Goal: Complete application form: Complete application form

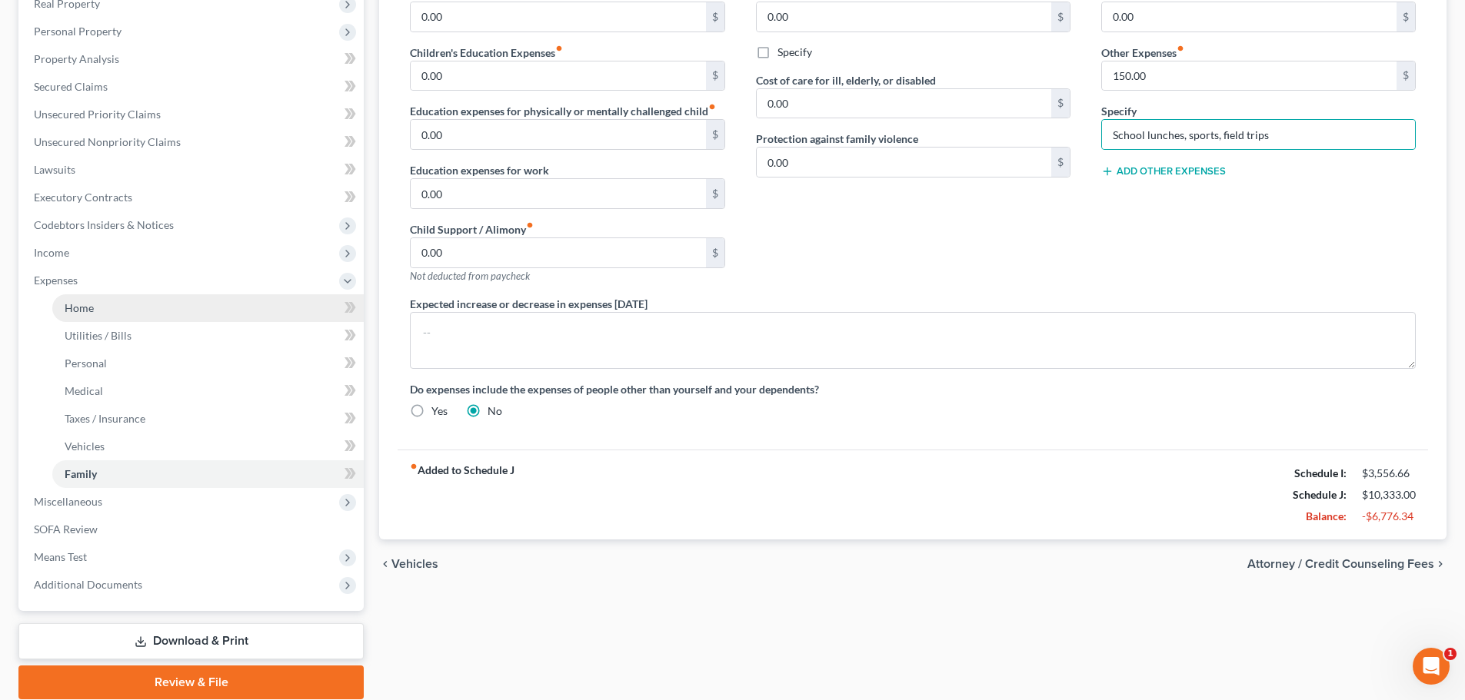
scroll to position [308, 0]
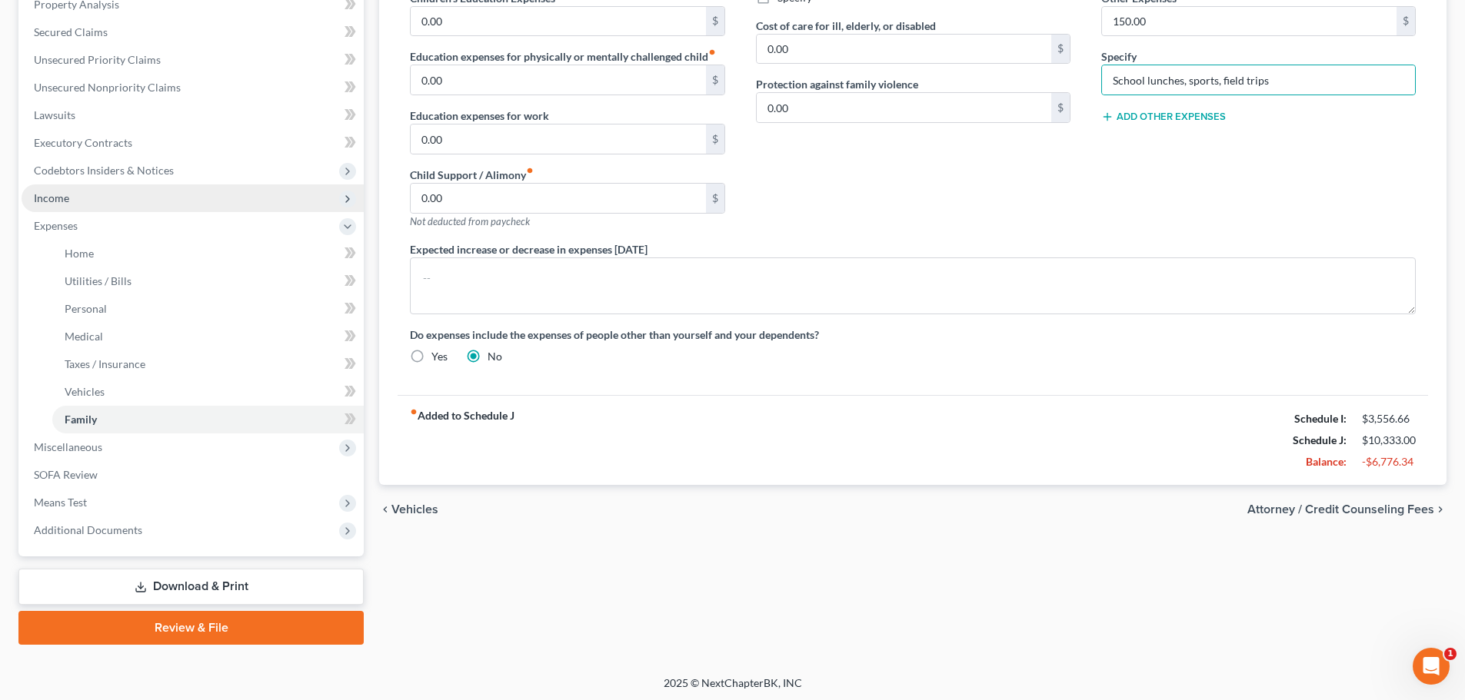
click at [48, 203] on span "Income" at bounding box center [51, 197] width 35 height 13
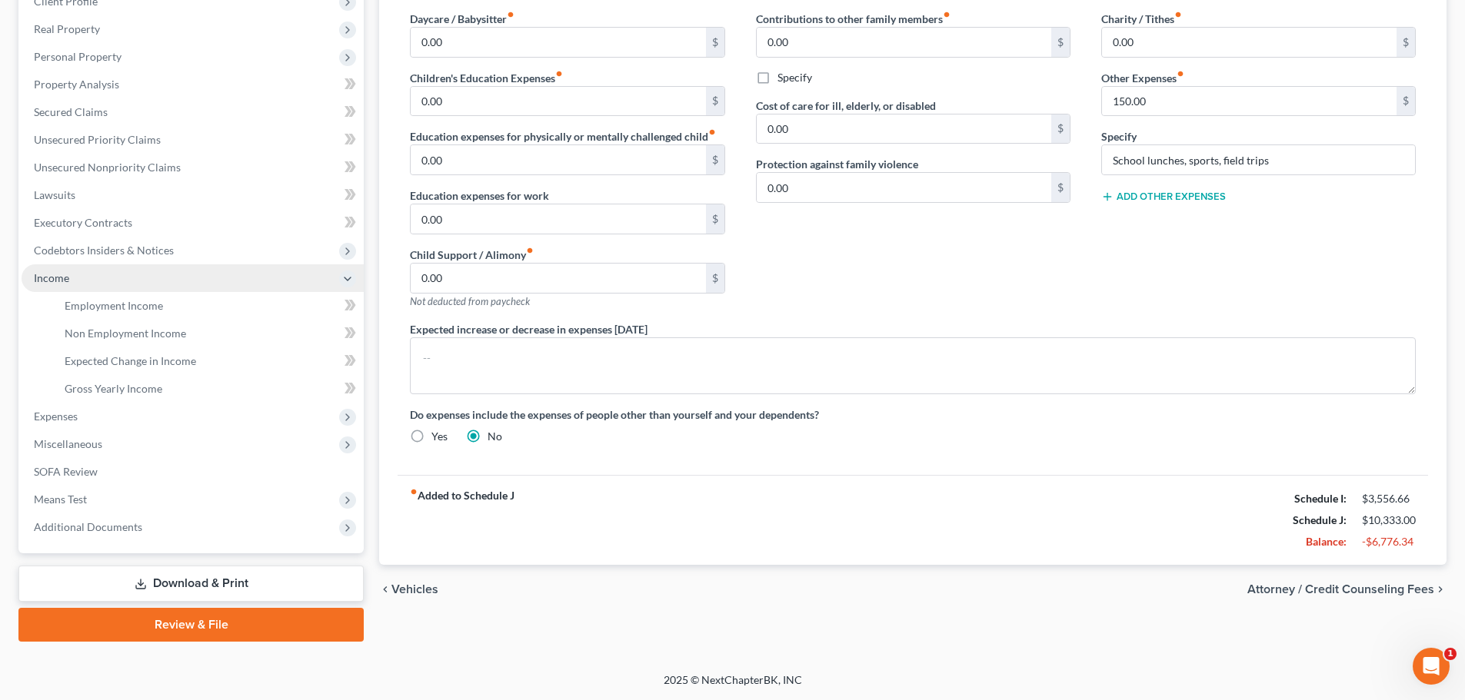
scroll to position [228, 0]
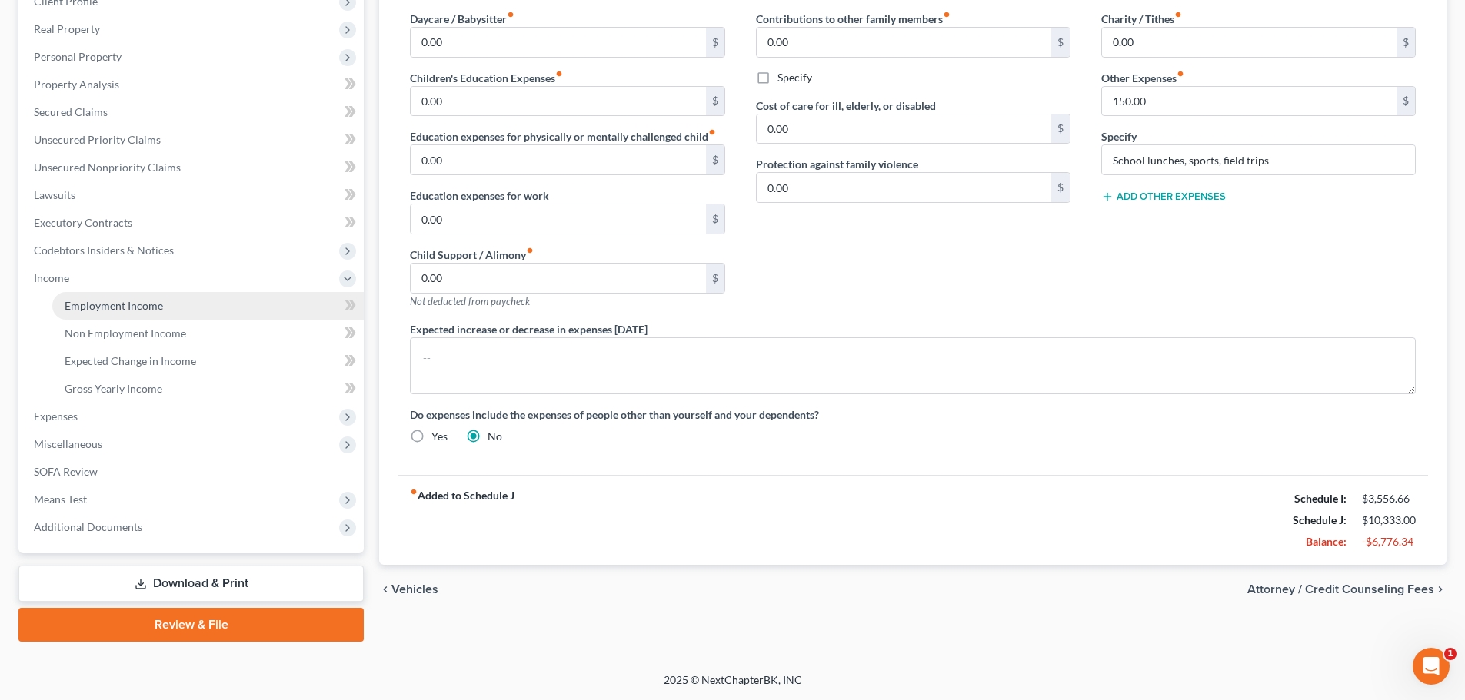
click at [131, 305] on span "Employment Income" at bounding box center [114, 305] width 98 height 13
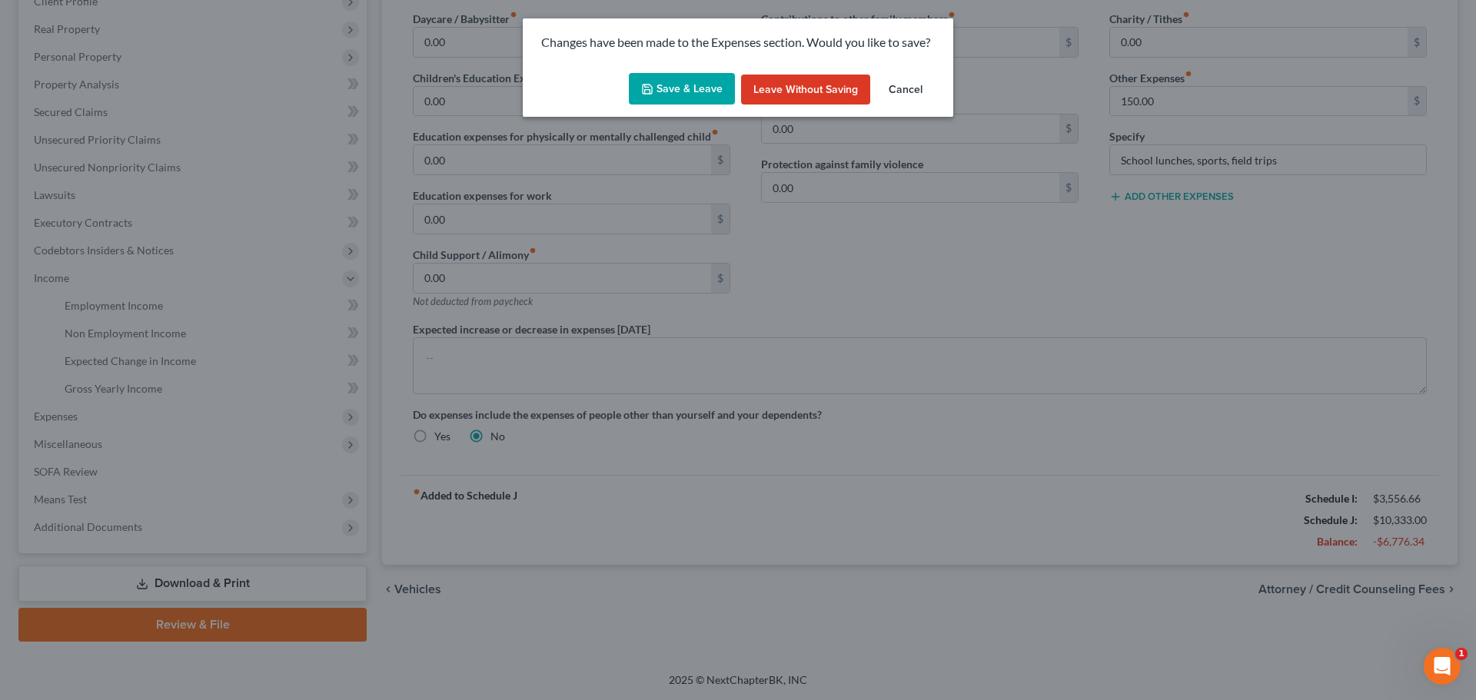
click at [685, 87] on button "Save & Leave" at bounding box center [682, 89] width 106 height 32
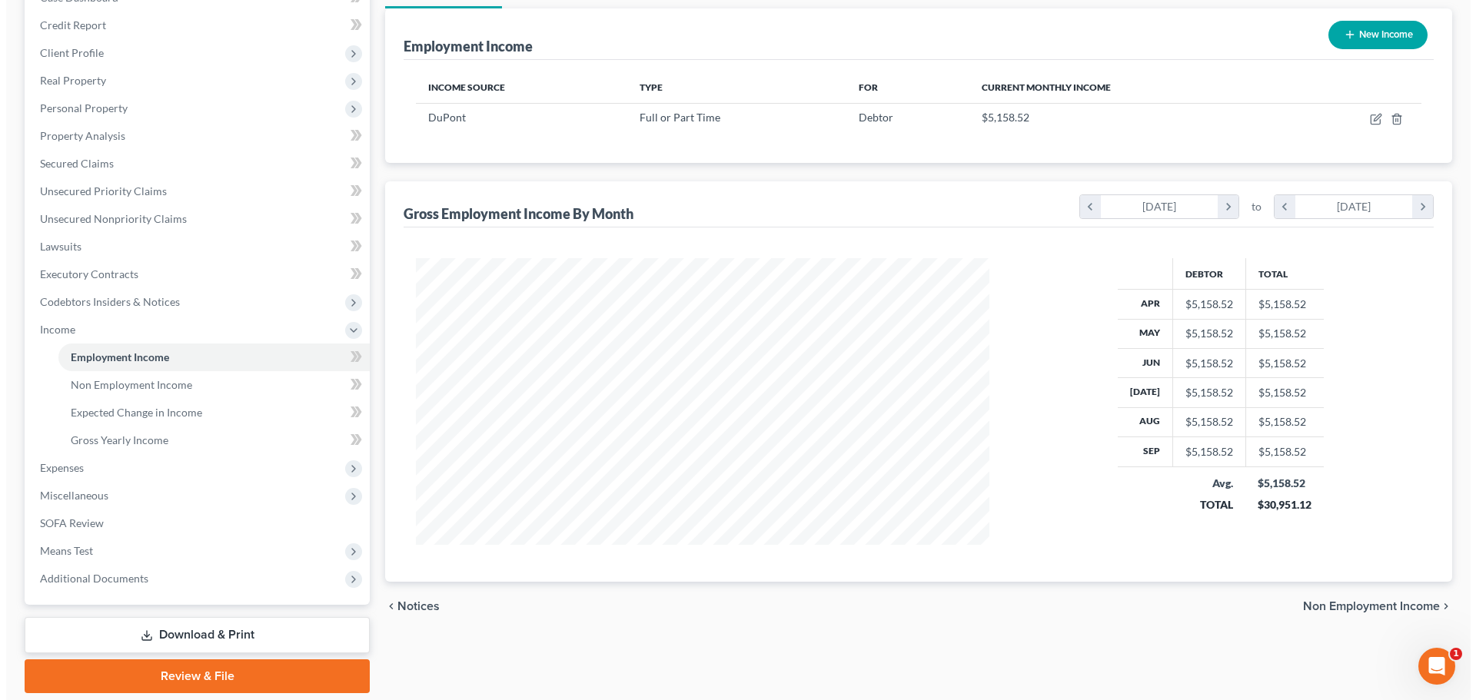
scroll to position [74, 0]
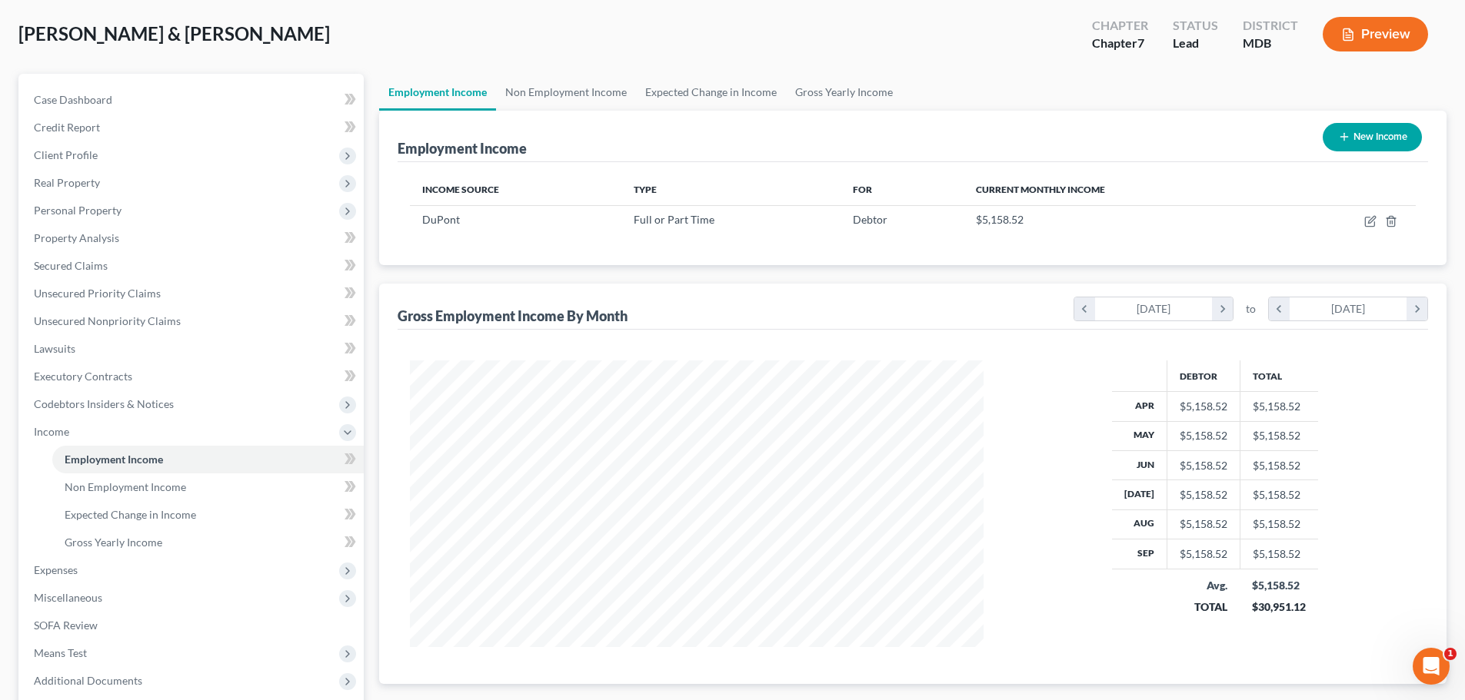
click at [1343, 138] on icon "button" at bounding box center [1344, 137] width 12 height 12
select select "0"
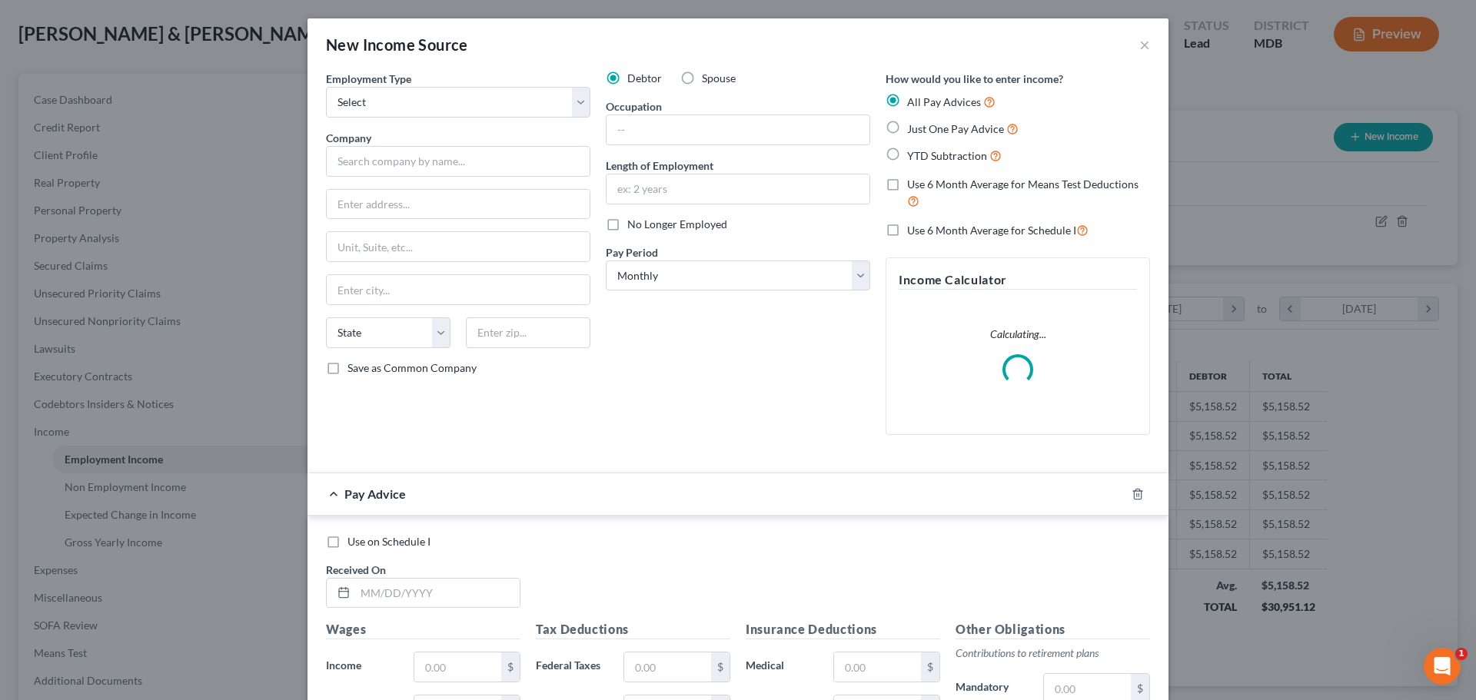
scroll to position [289, 610]
click at [702, 75] on label "Spouse" at bounding box center [719, 78] width 34 height 15
click at [708, 75] on input "Spouse" at bounding box center [713, 76] width 10 height 10
radio input "true"
click at [463, 101] on select "Select Full or [DEMOGRAPHIC_DATA] Employment Self Employment" at bounding box center [458, 102] width 265 height 31
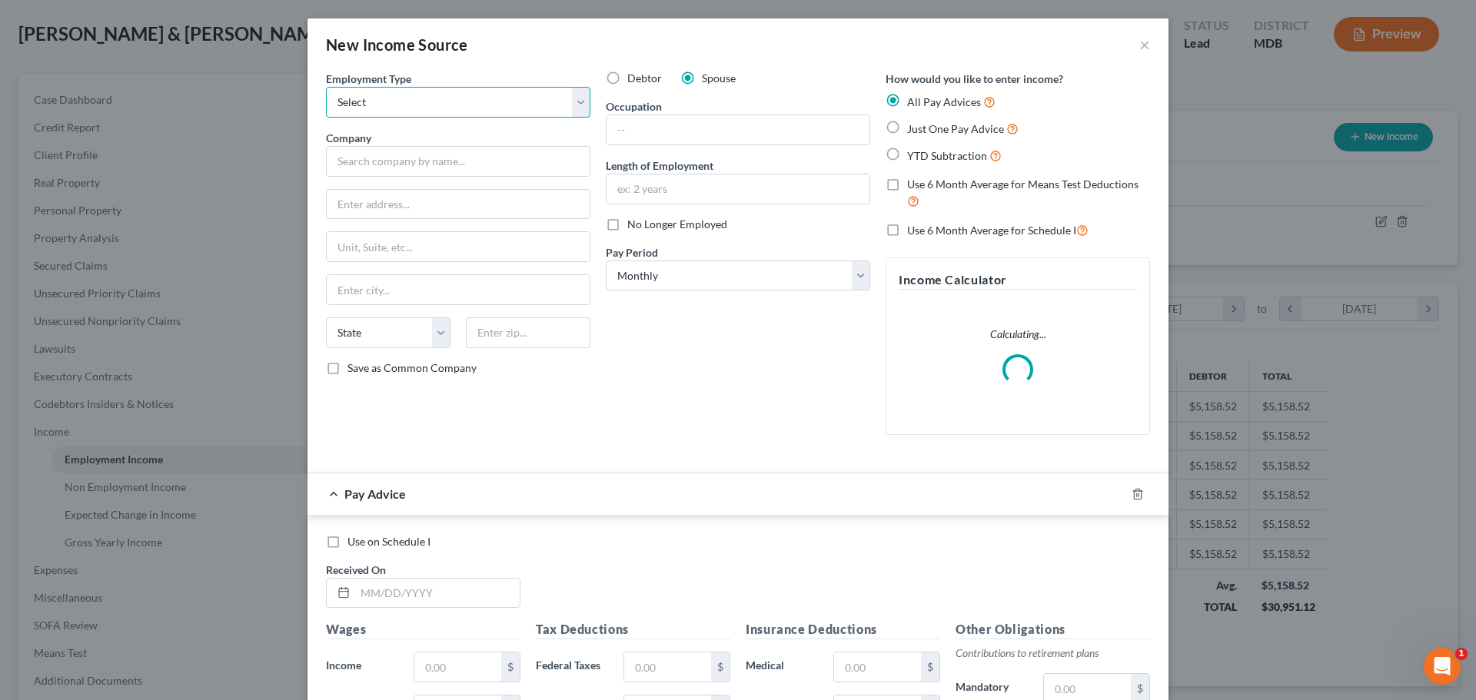
select select "0"
click at [326, 87] on select "Select Full or [DEMOGRAPHIC_DATA] Employment Self Employment" at bounding box center [458, 102] width 265 height 31
click at [354, 168] on input "text" at bounding box center [458, 161] width 265 height 31
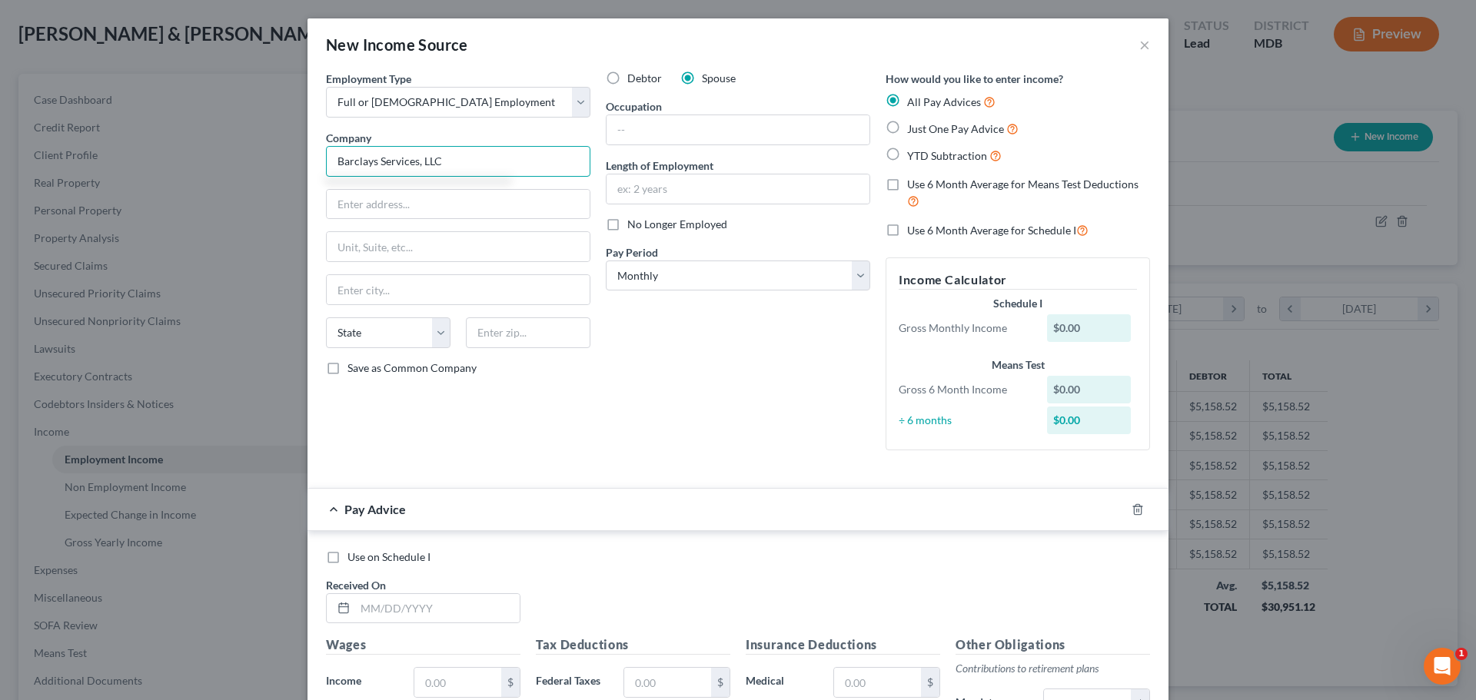
type input "Barclays Services, LLC"
type input "[STREET_ADDRESS]"
type input "P"
click at [348, 293] on input "[GEOGRAPHIC_DATA]" at bounding box center [458, 289] width 263 height 29
drag, startPoint x: 358, startPoint y: 291, endPoint x: 342, endPoint y: 291, distance: 15.4
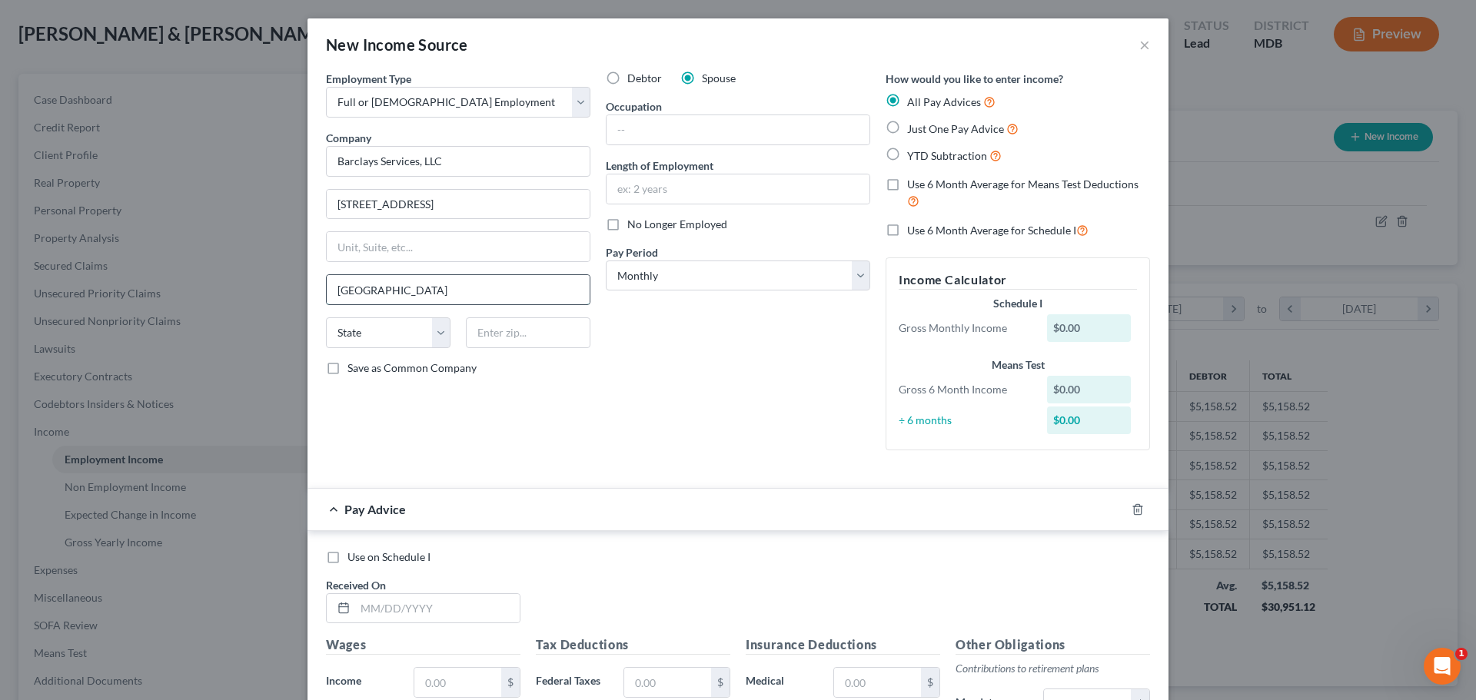
click at [342, 291] on input "[GEOGRAPHIC_DATA]" at bounding box center [458, 289] width 263 height 29
type input "[US_STATE]"
click at [348, 327] on select "State [US_STATE] AK AR AZ CA CO CT DE DC [GEOGRAPHIC_DATA] [GEOGRAPHIC_DATA] GU…" at bounding box center [388, 333] width 125 height 31
select select "35"
click at [326, 318] on select "State [US_STATE] AK AR AZ CA CO CT DE DC [GEOGRAPHIC_DATA] [GEOGRAPHIC_DATA] GU…" at bounding box center [388, 333] width 125 height 31
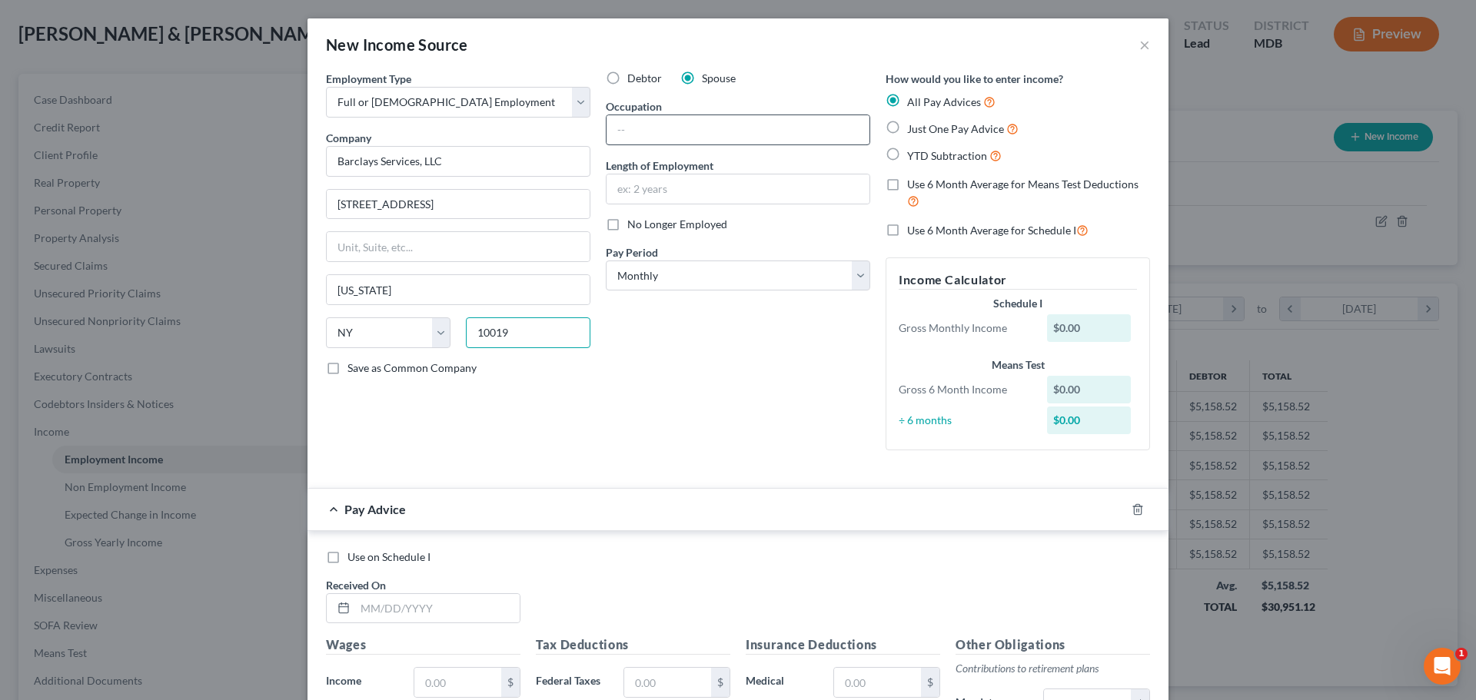
type input "10019"
click at [617, 129] on input "text" at bounding box center [738, 129] width 263 height 29
type input "Fraud Investigator"
click at [631, 189] on input "text" at bounding box center [738, 189] width 263 height 29
type input "2 years, 8 months"
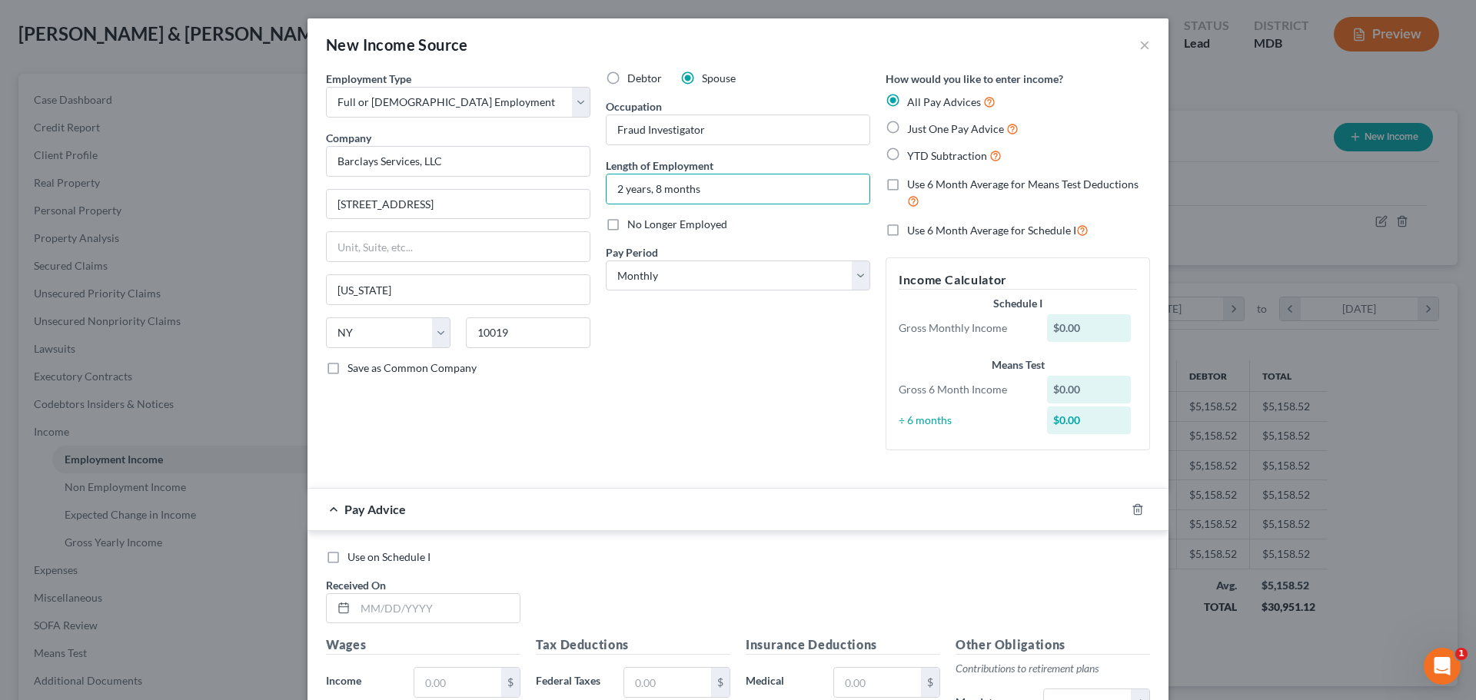
click at [907, 128] on label "Just One Pay Advice" at bounding box center [962, 129] width 111 height 18
click at [913, 128] on input "Just One Pay Advice" at bounding box center [918, 125] width 10 height 10
radio input "true"
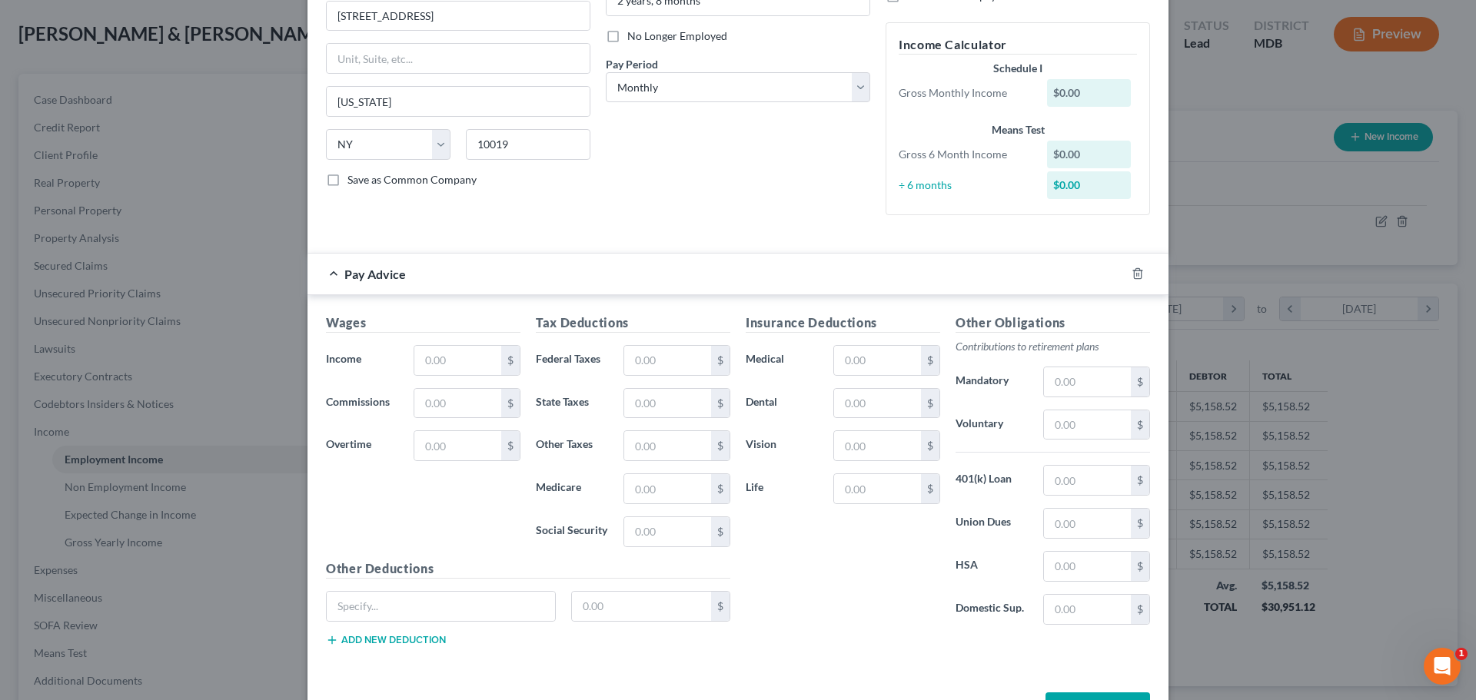
scroll to position [231, 0]
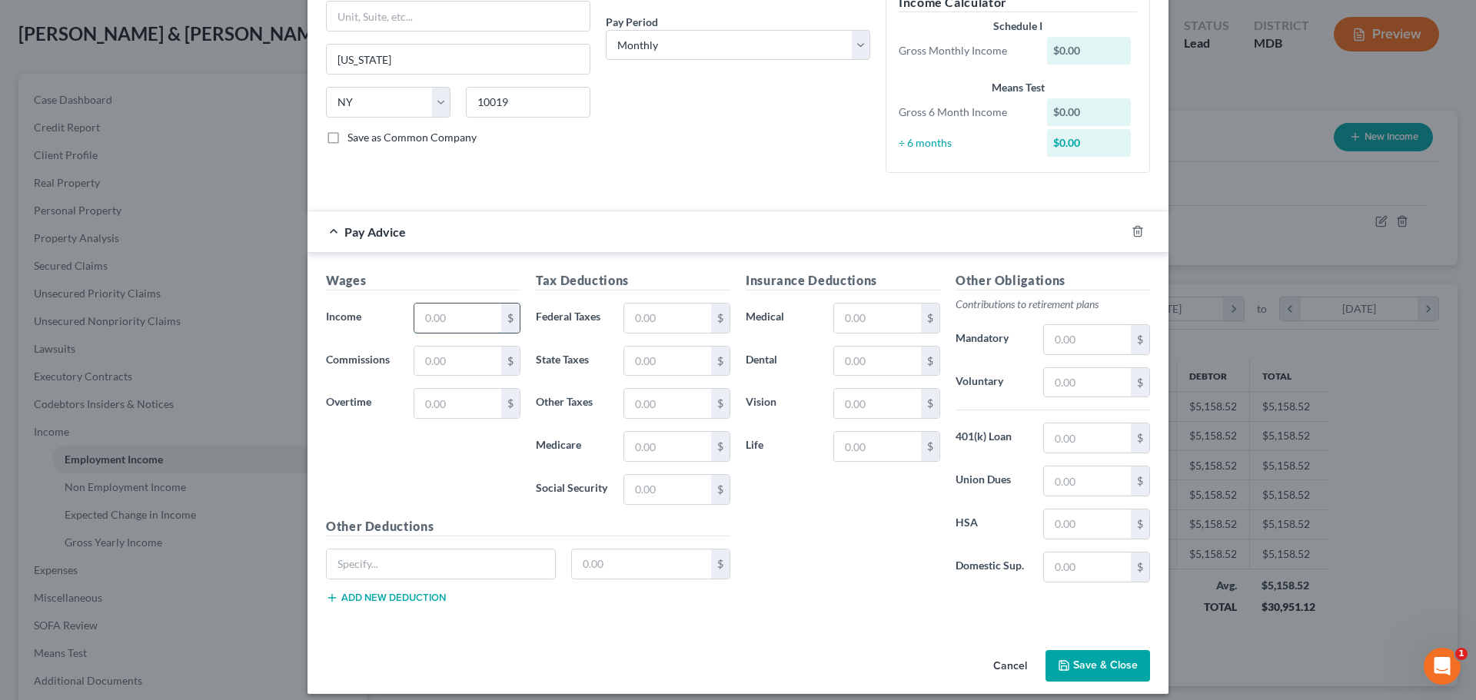
click at [442, 316] on input "text" at bounding box center [457, 318] width 87 height 29
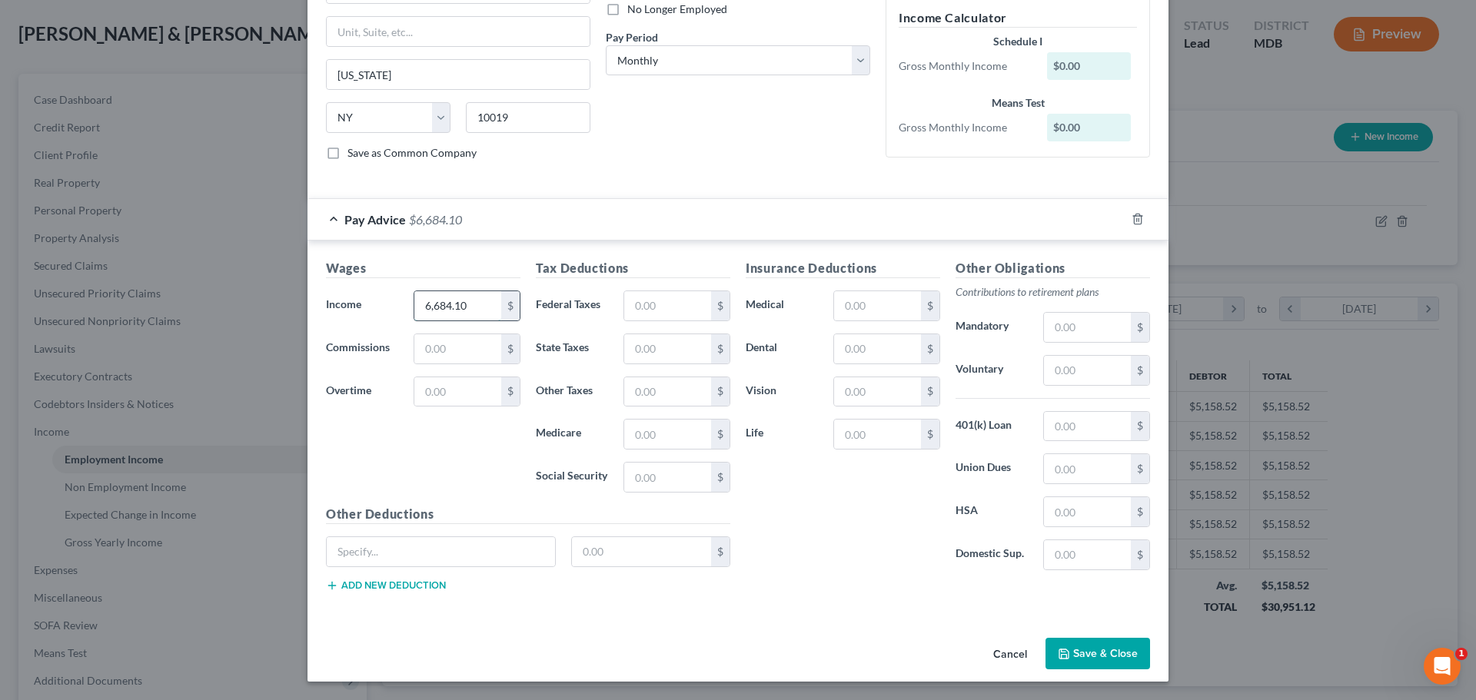
type input "6,684.10"
click at [638, 317] on input "text" at bounding box center [667, 305] width 87 height 29
type input "108.48"
type input "264.39"
type input "81.06"
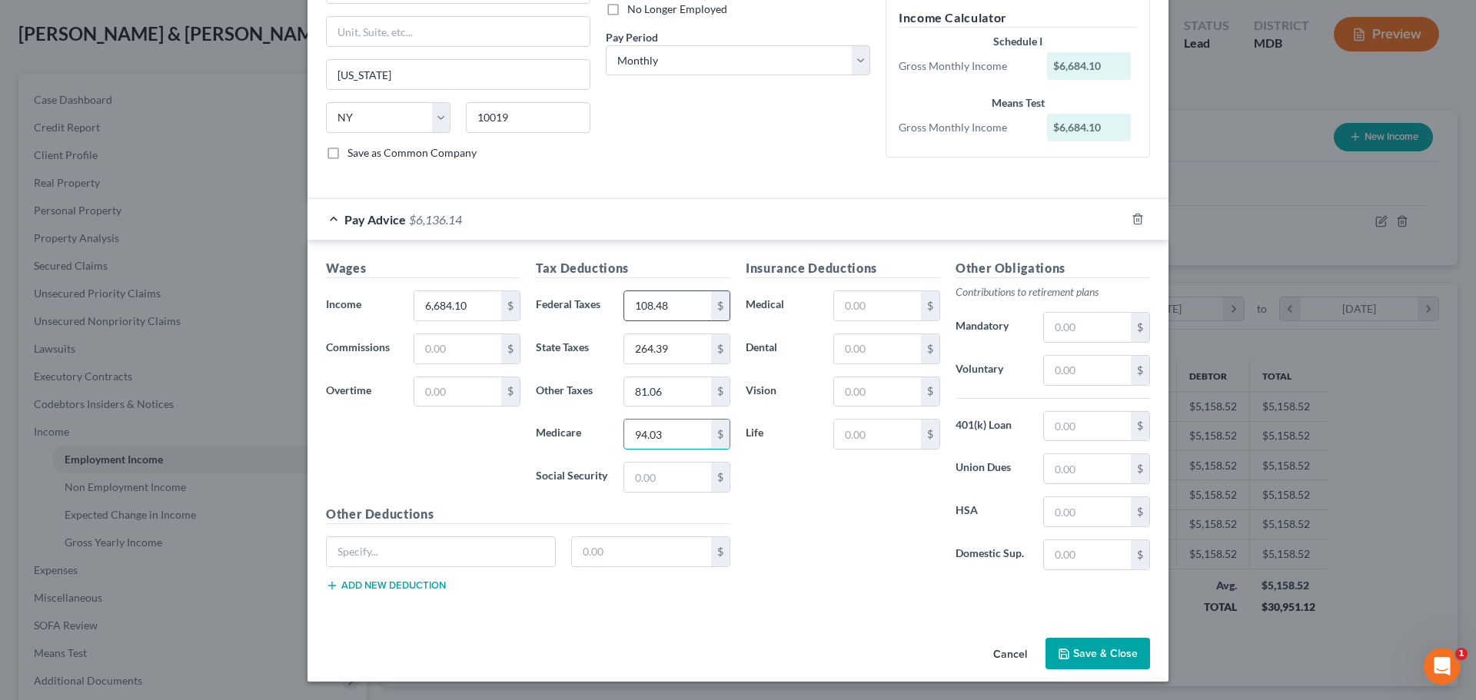
type input "94.03"
type input "402.05"
click at [850, 348] on input "text" at bounding box center [877, 348] width 87 height 29
type input "18.00"
click at [837, 311] on input "text" at bounding box center [877, 305] width 87 height 29
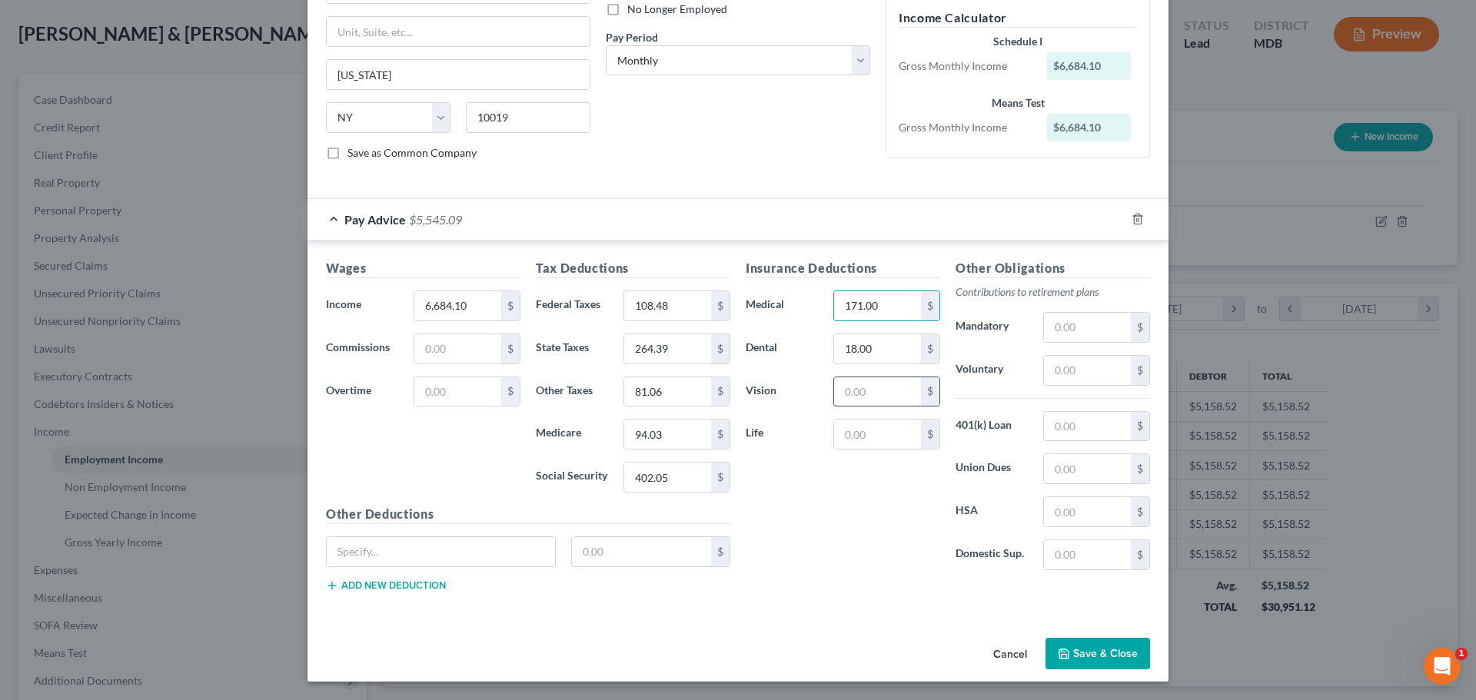
type input "171.00"
click at [849, 398] on input "text" at bounding box center [877, 392] width 87 height 29
type input "13.40"
click at [860, 436] on input "text" at bounding box center [877, 434] width 87 height 29
type input "31.08"
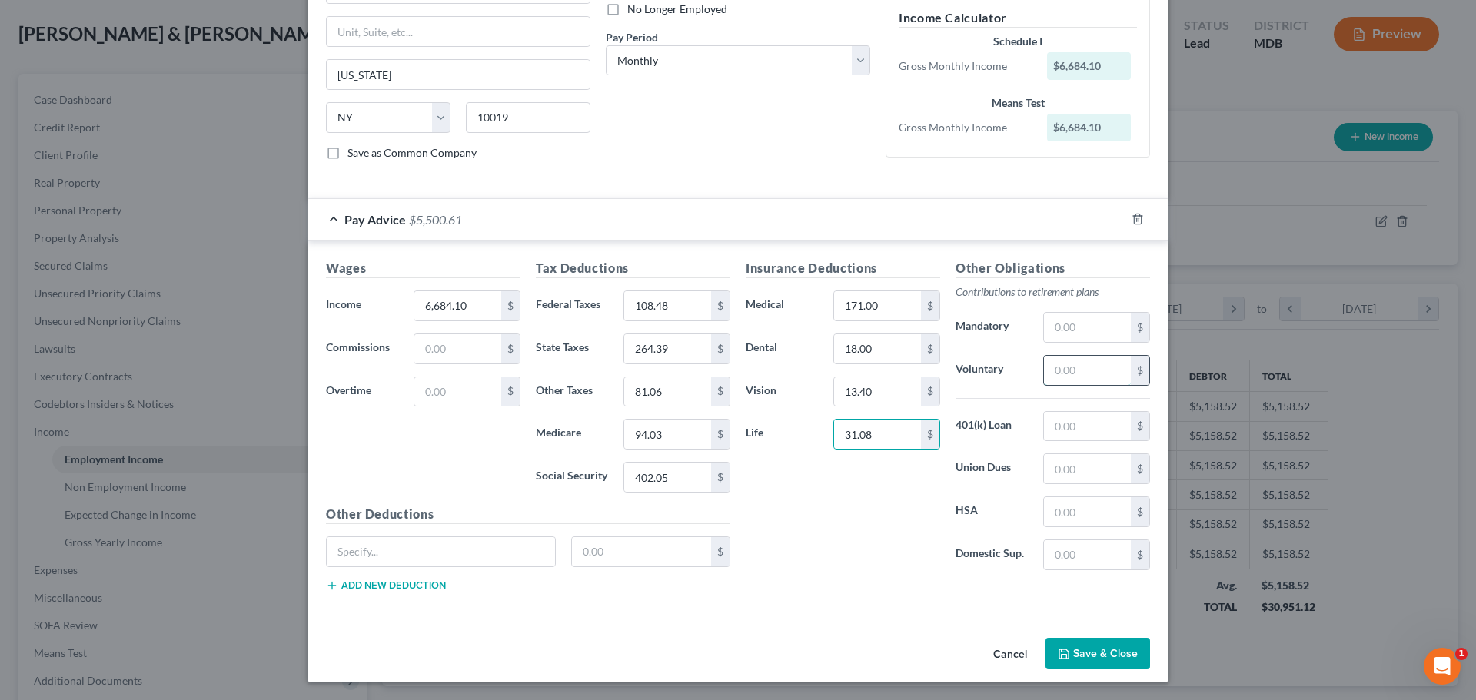
click at [1046, 373] on input "text" at bounding box center [1087, 370] width 87 height 29
type input "233.33"
click at [1052, 430] on input "text" at bounding box center [1087, 426] width 87 height 29
type input "9.89"
click at [361, 554] on input "text" at bounding box center [441, 551] width 228 height 29
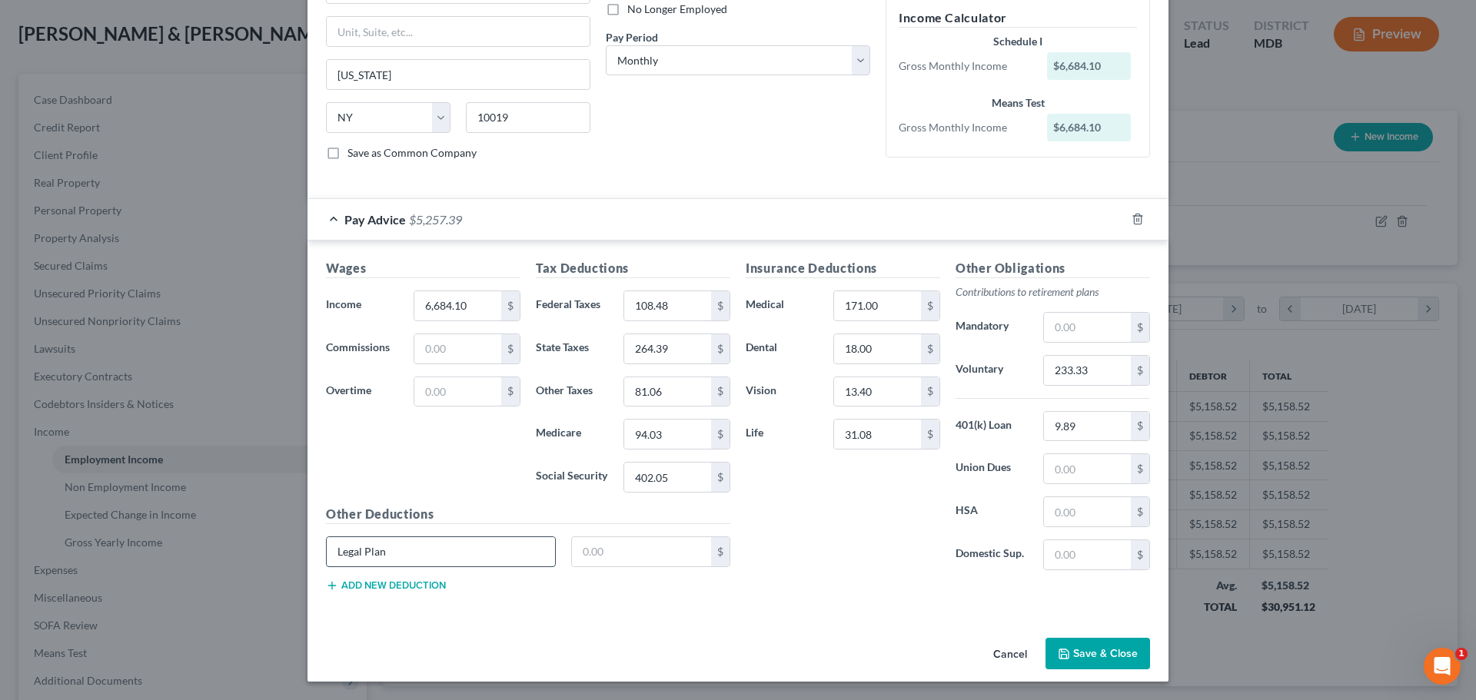
type input "Legal Plan"
type input "17.66"
click at [364, 584] on button "Add new deduction" at bounding box center [386, 586] width 120 height 12
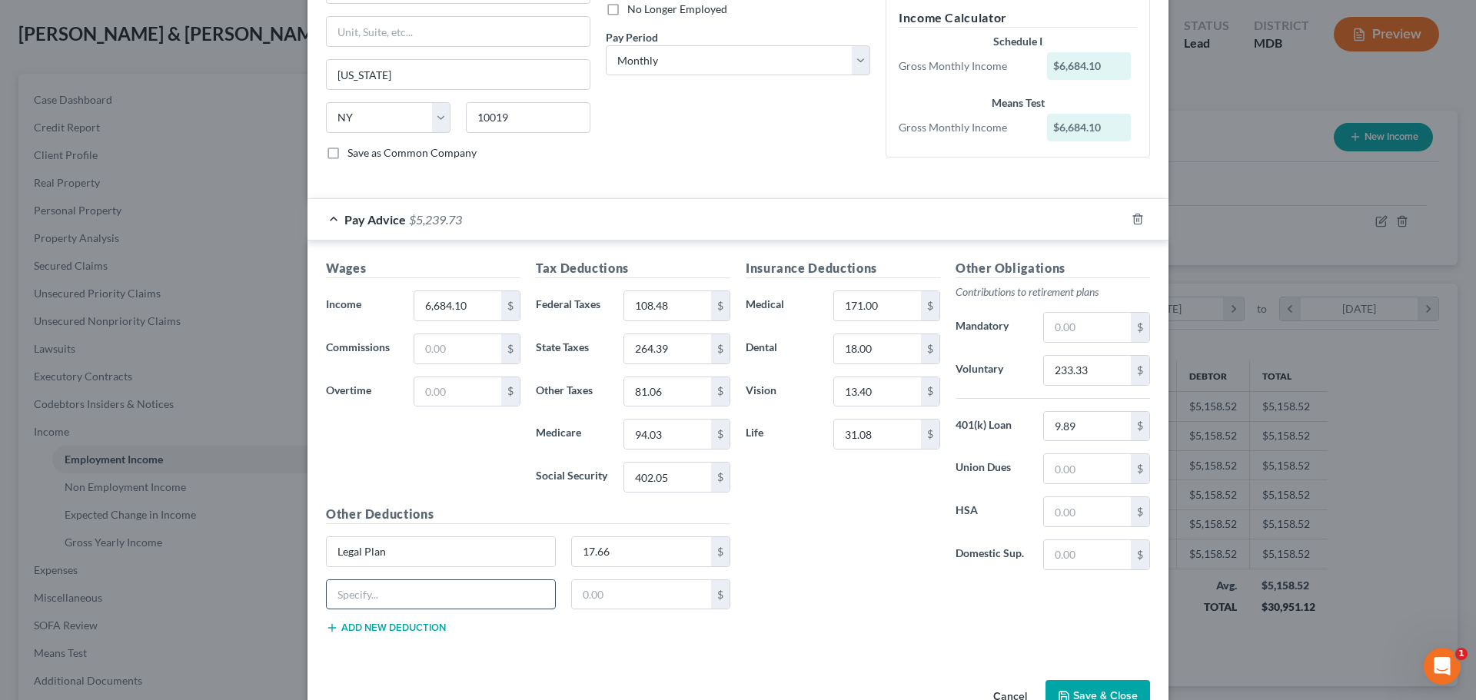
click at [354, 593] on input "text" at bounding box center [441, 595] width 228 height 29
type input "LTD"
type input "19.80"
click at [358, 628] on button "Add new deduction" at bounding box center [386, 628] width 120 height 12
click at [353, 639] on input "text" at bounding box center [441, 637] width 228 height 29
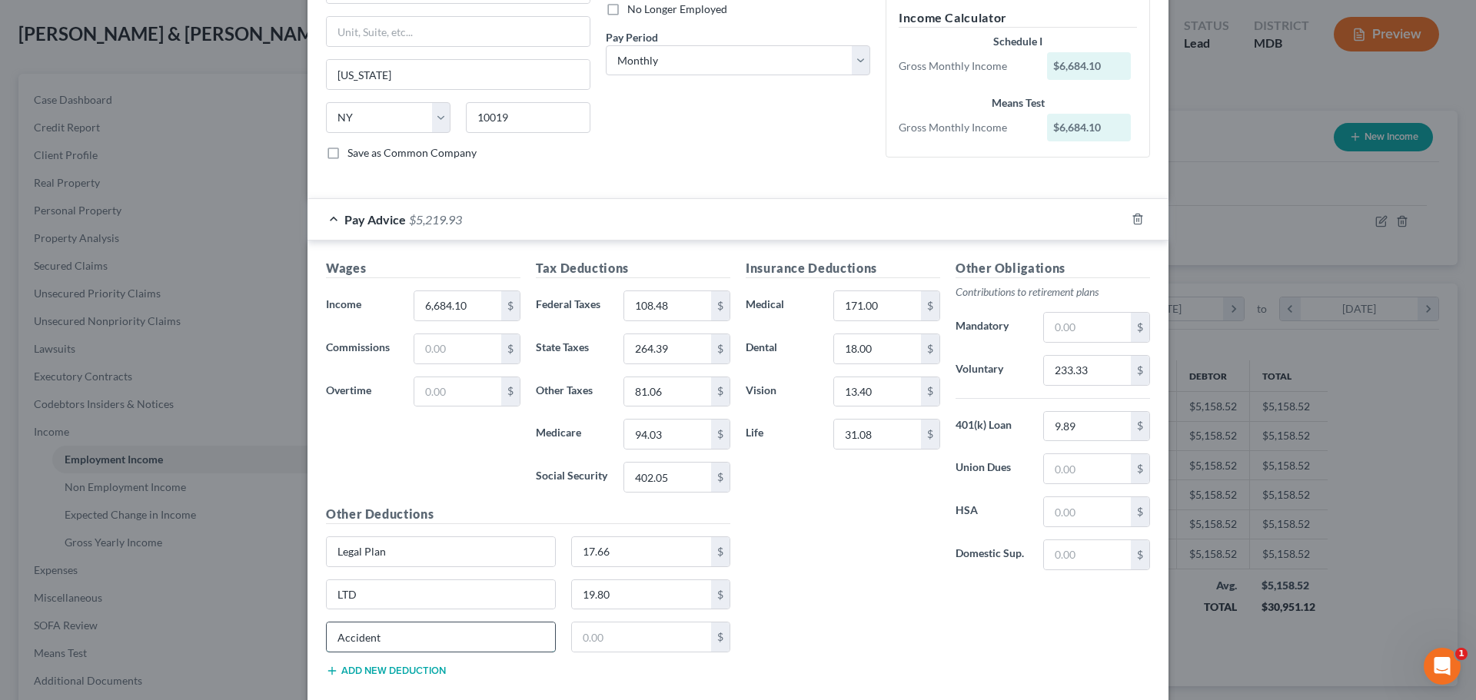
type input "Accident"
type input "15.00"
click at [887, 547] on div "Insurance Deductions Medical 171.00 $ Dental 18.00 $ Vision 13.40 $ Life 31.08 $" at bounding box center [843, 421] width 210 height 324
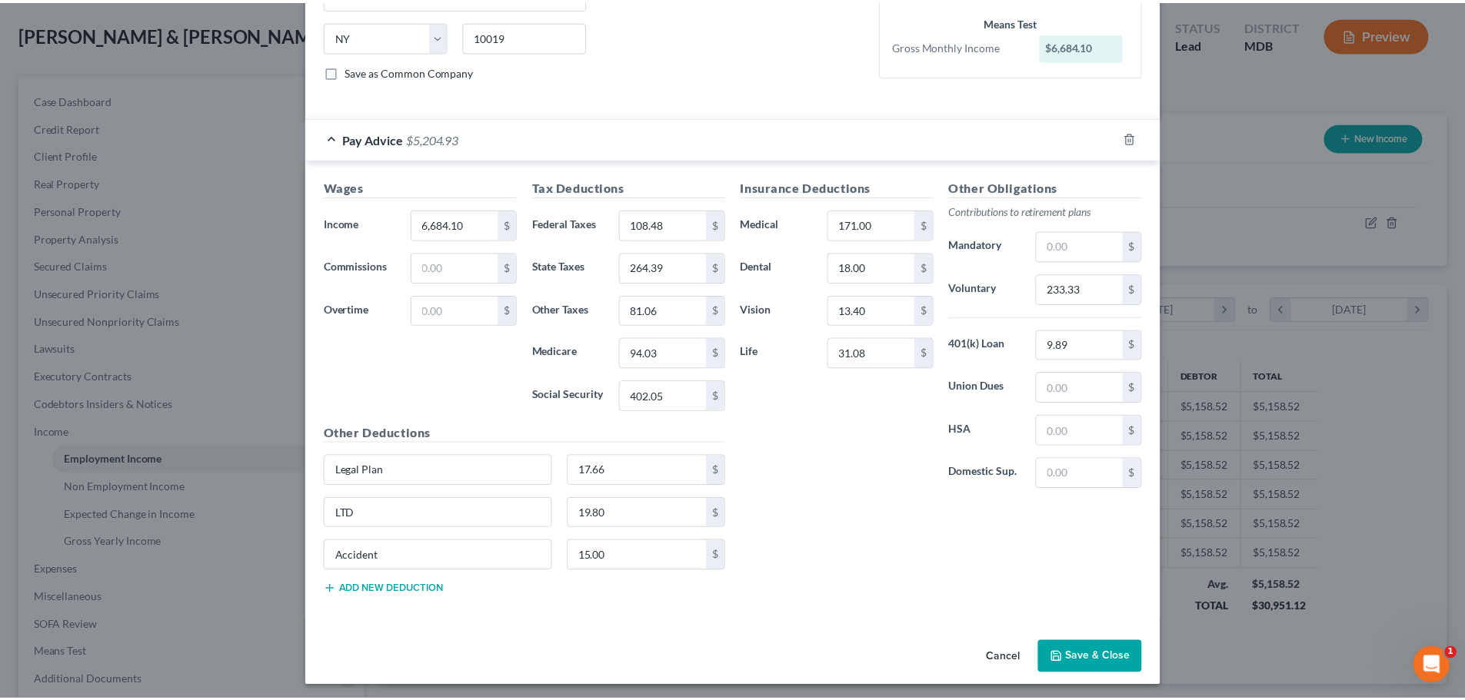
scroll to position [301, 0]
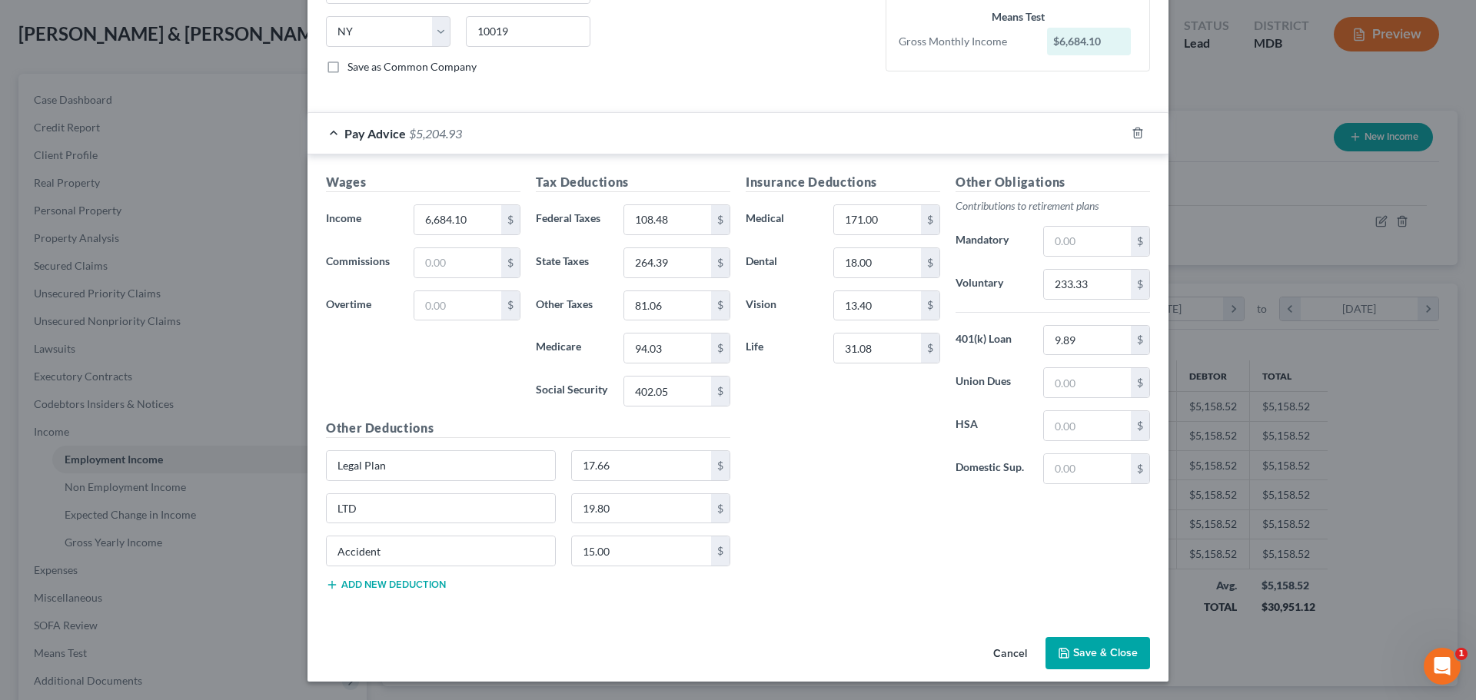
click at [1116, 651] on button "Save & Close" at bounding box center [1098, 653] width 105 height 32
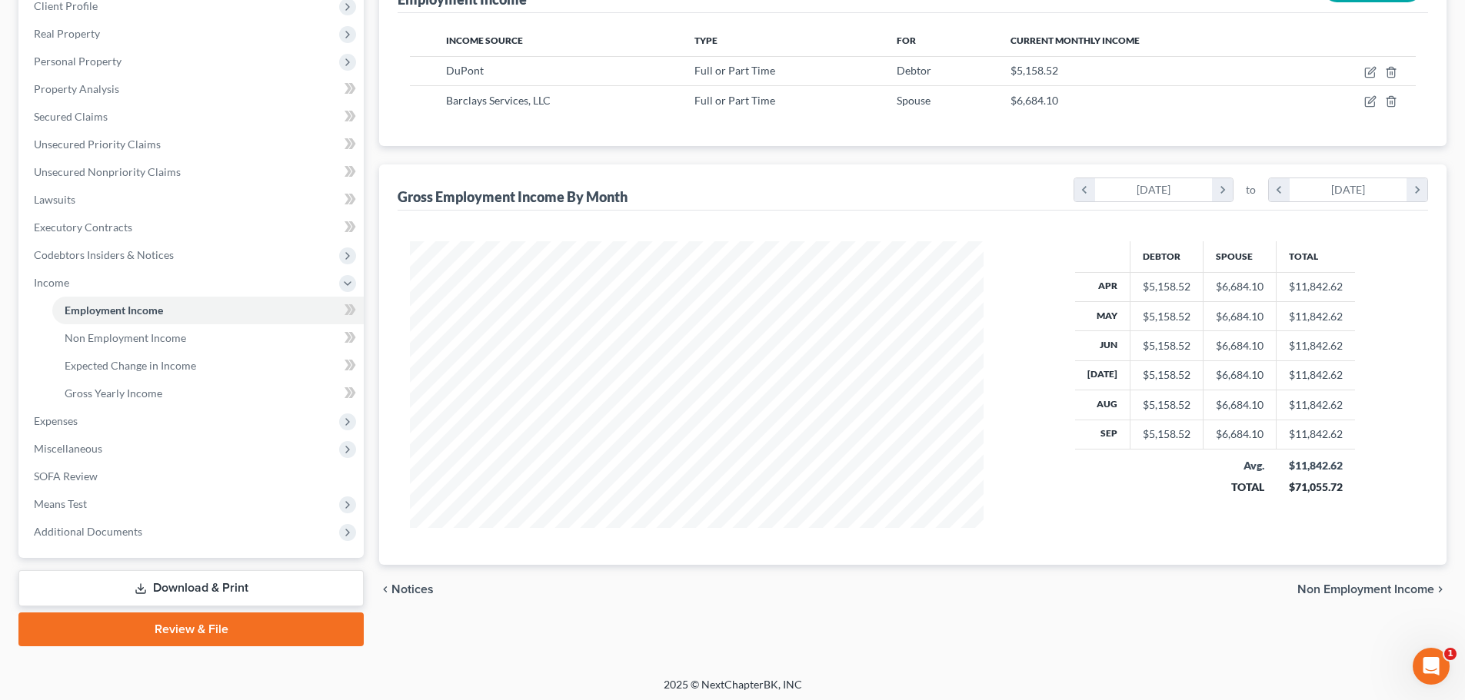
scroll to position [228, 0]
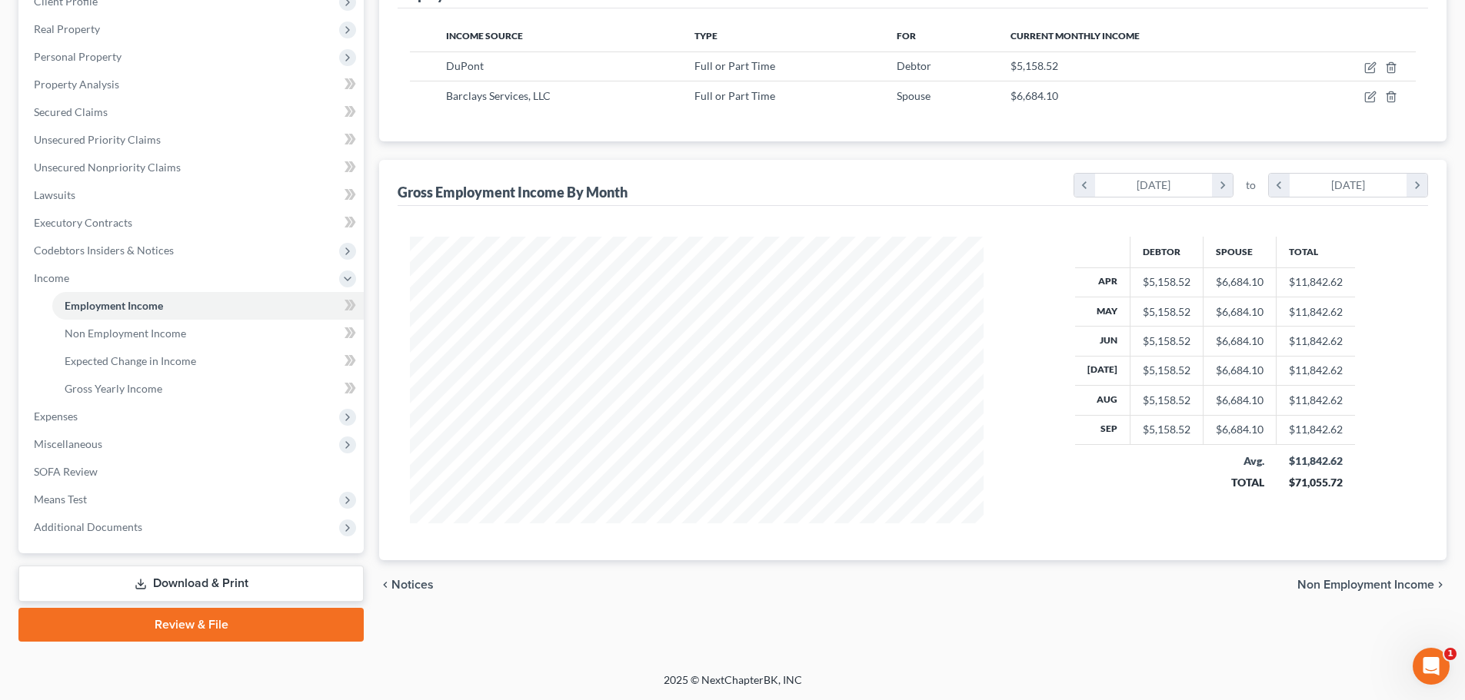
click at [1342, 583] on span "Non Employment Income" at bounding box center [1365, 585] width 137 height 12
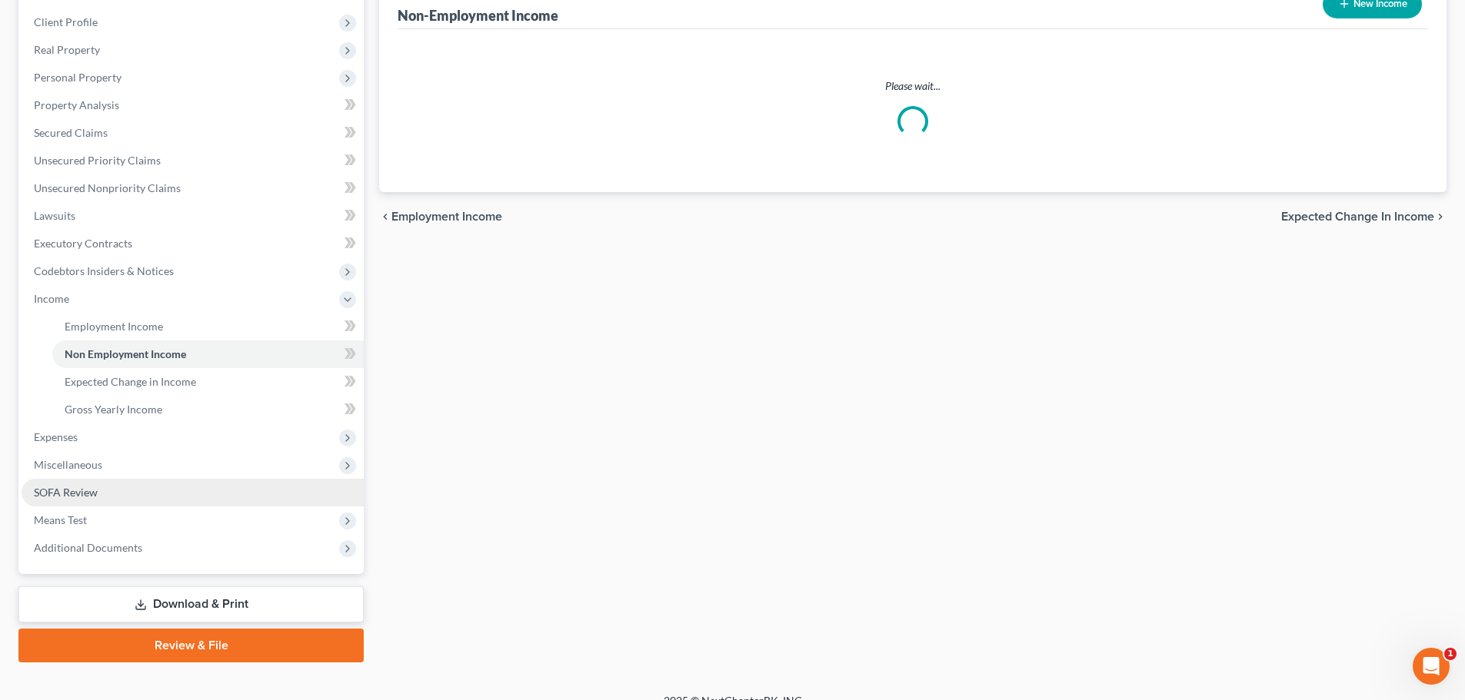
scroll to position [228, 0]
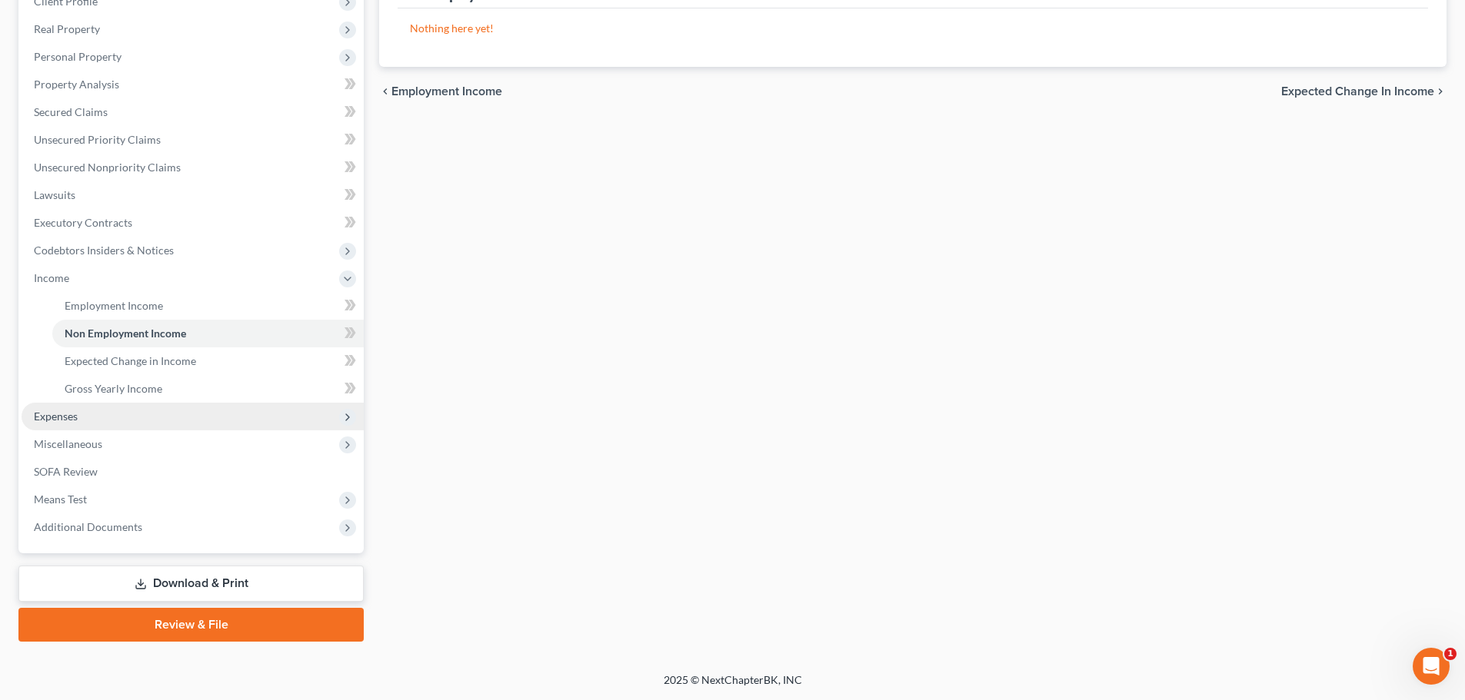
click at [70, 421] on span "Expenses" at bounding box center [56, 416] width 44 height 13
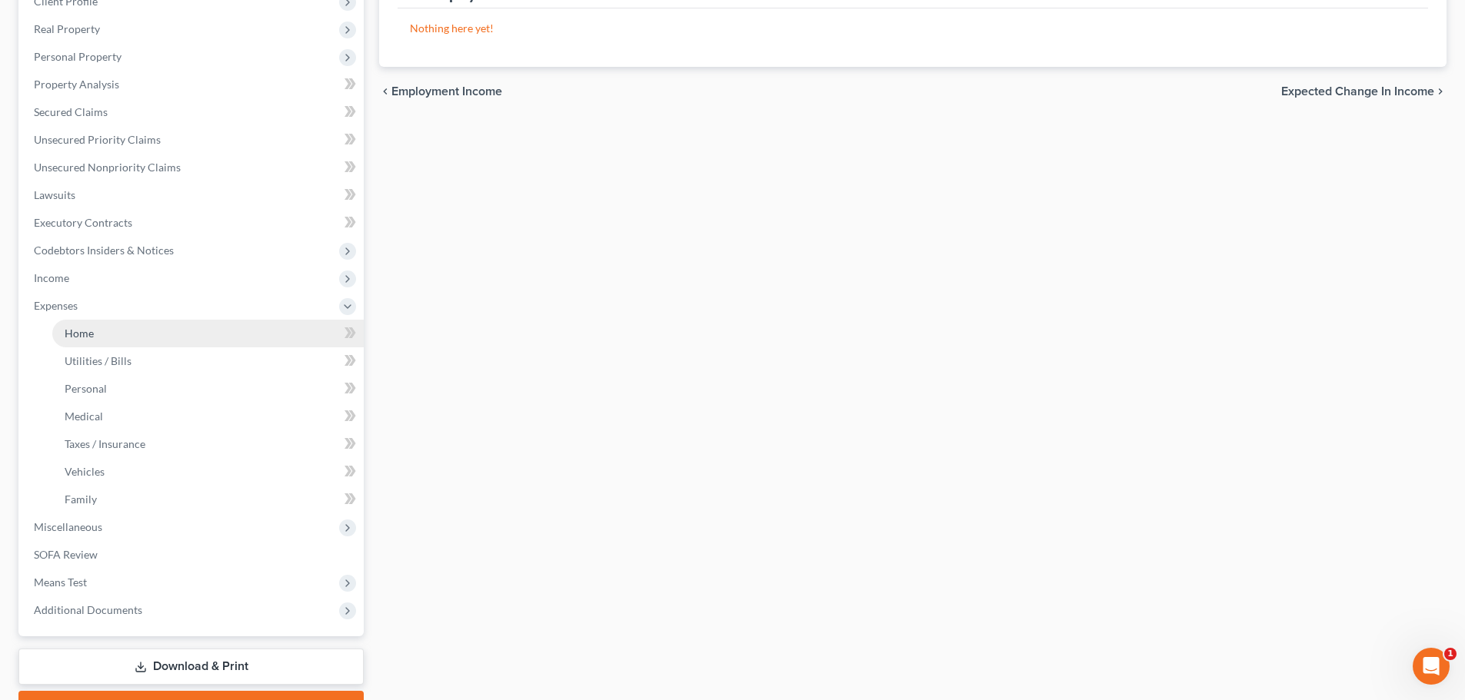
click at [79, 338] on span "Home" at bounding box center [79, 333] width 29 height 13
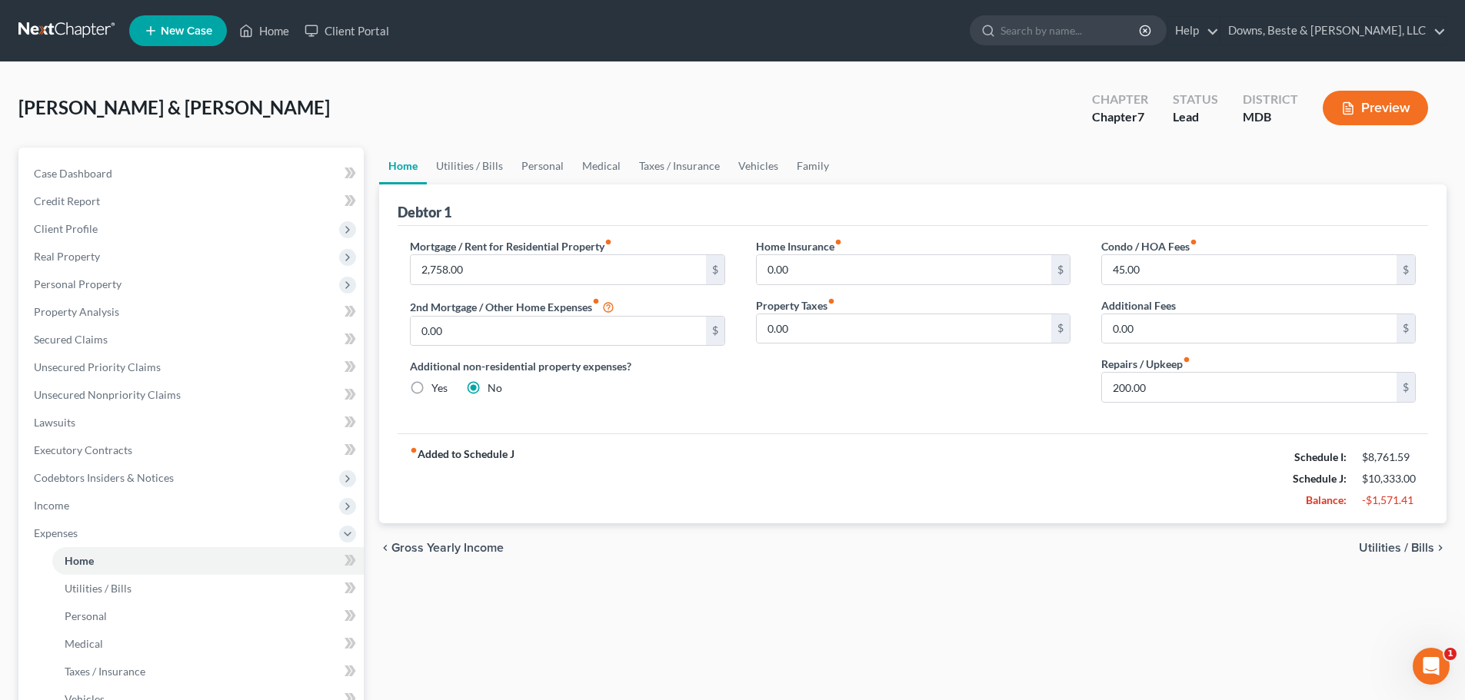
click at [1382, 551] on span "Utilities / Bills" at bounding box center [1396, 548] width 75 height 12
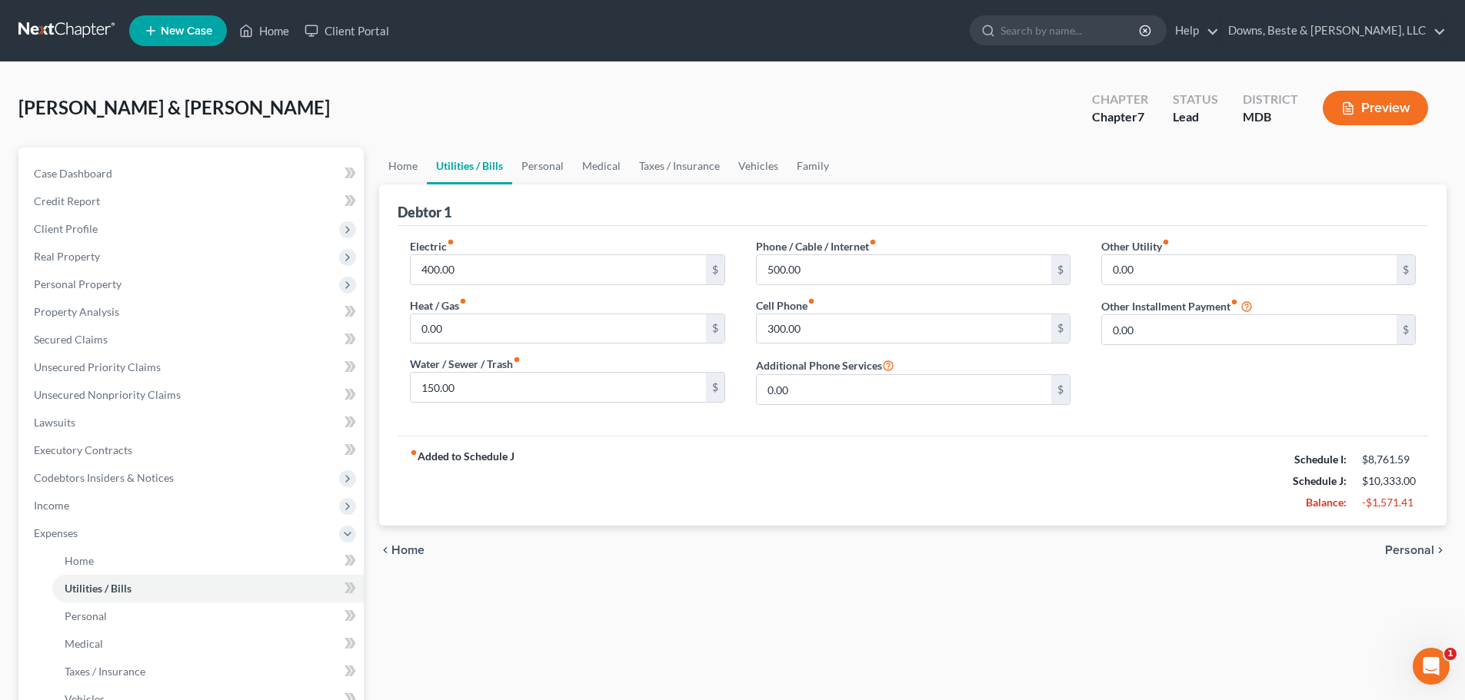
click at [1395, 553] on span "Personal" at bounding box center [1409, 550] width 49 height 12
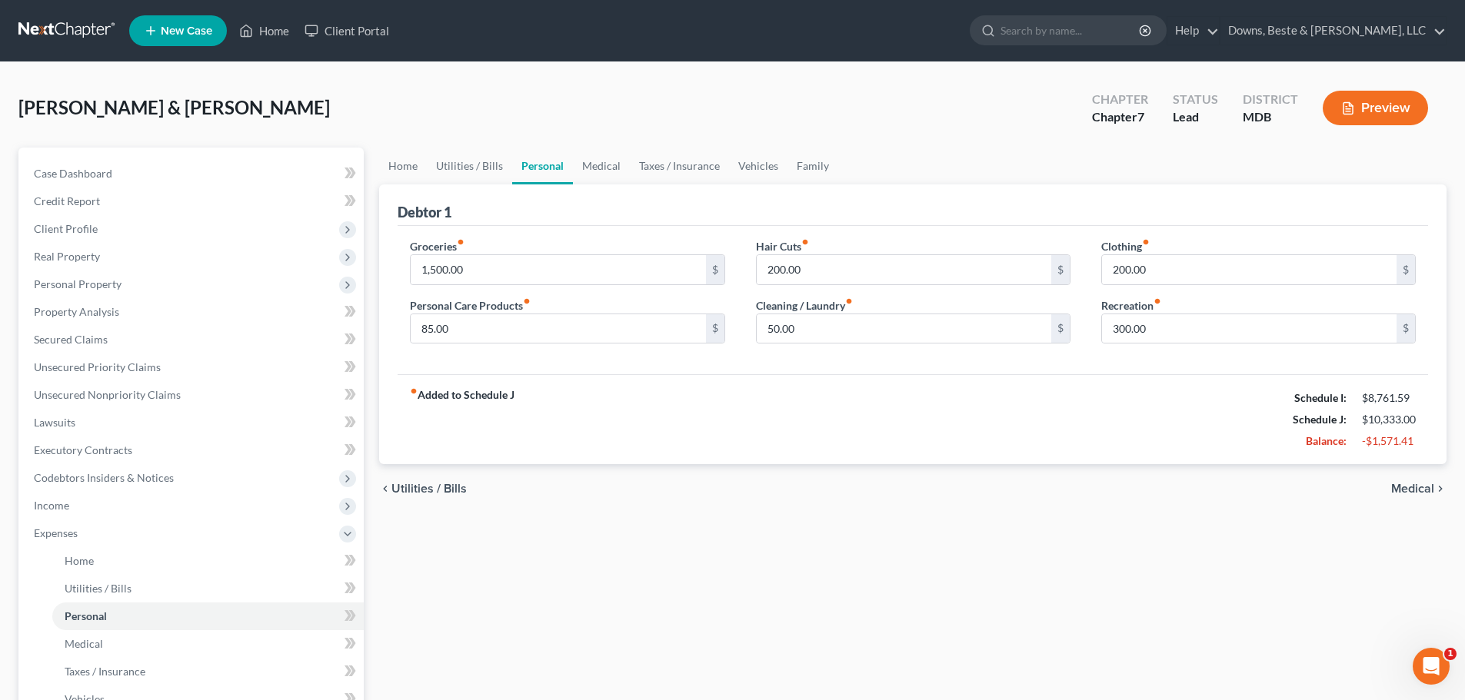
click at [1412, 494] on span "Medical" at bounding box center [1412, 489] width 43 height 12
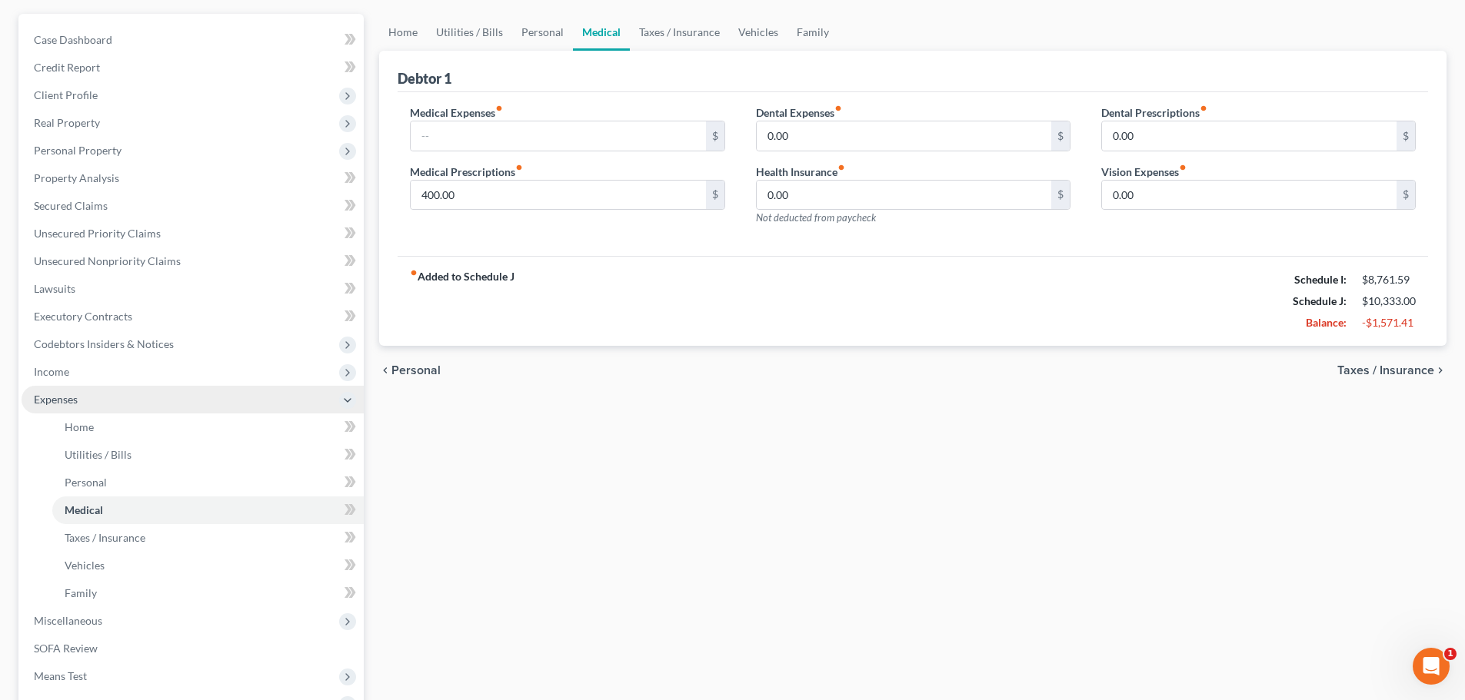
scroll to position [154, 0]
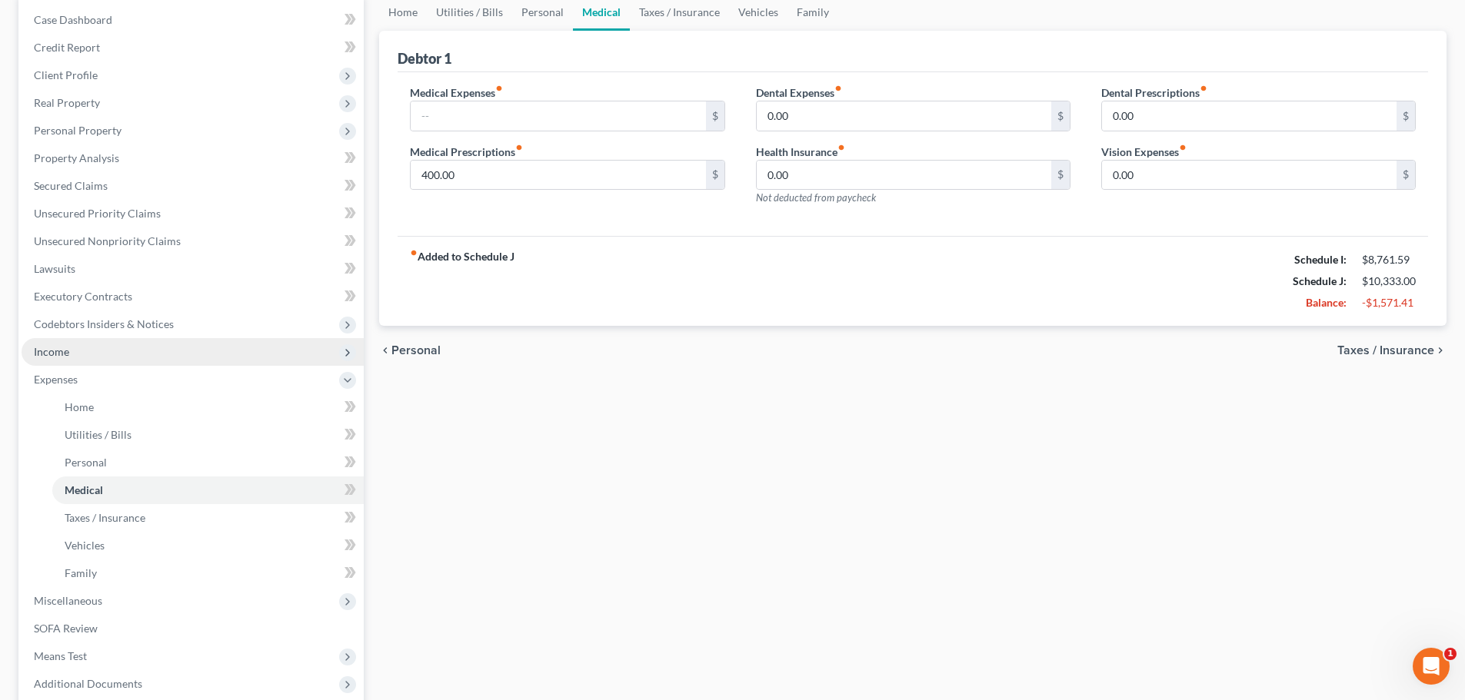
click at [72, 352] on span "Income" at bounding box center [193, 352] width 342 height 28
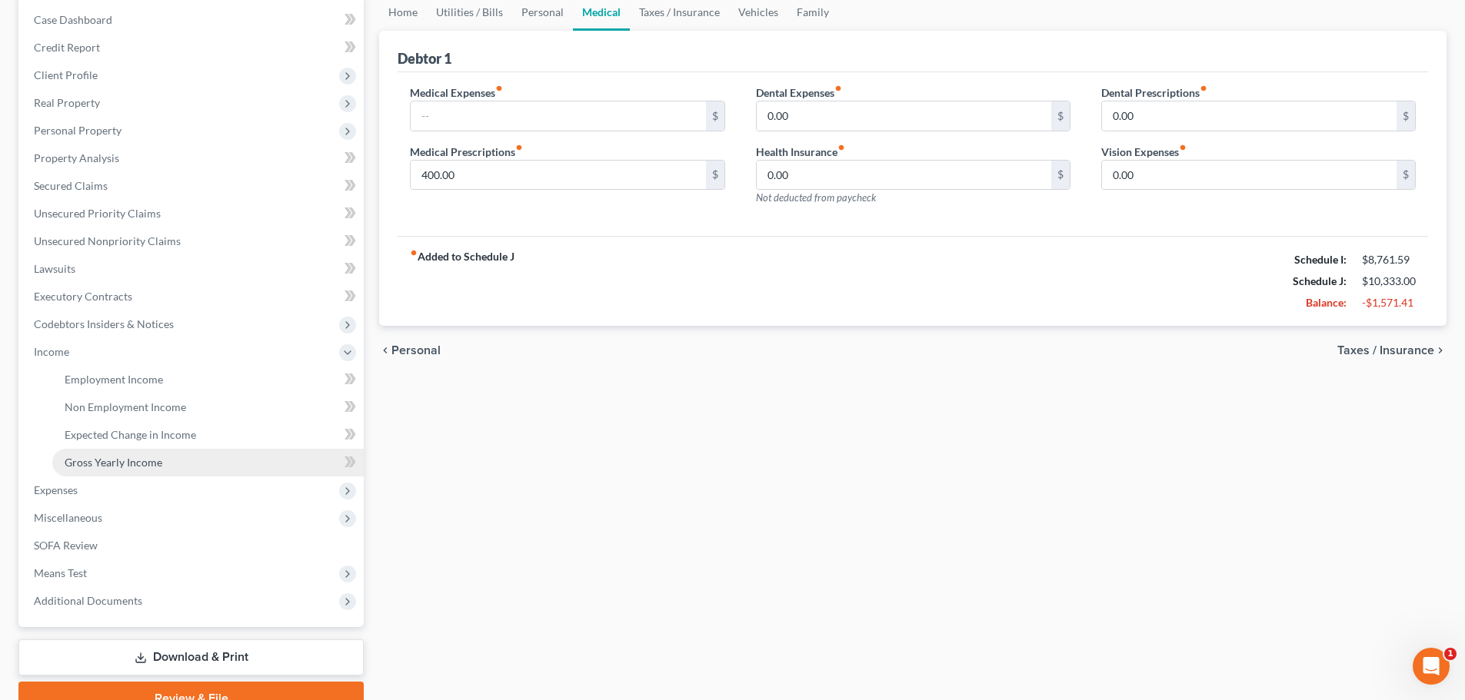
click at [138, 465] on span "Gross Yearly Income" at bounding box center [114, 462] width 98 height 13
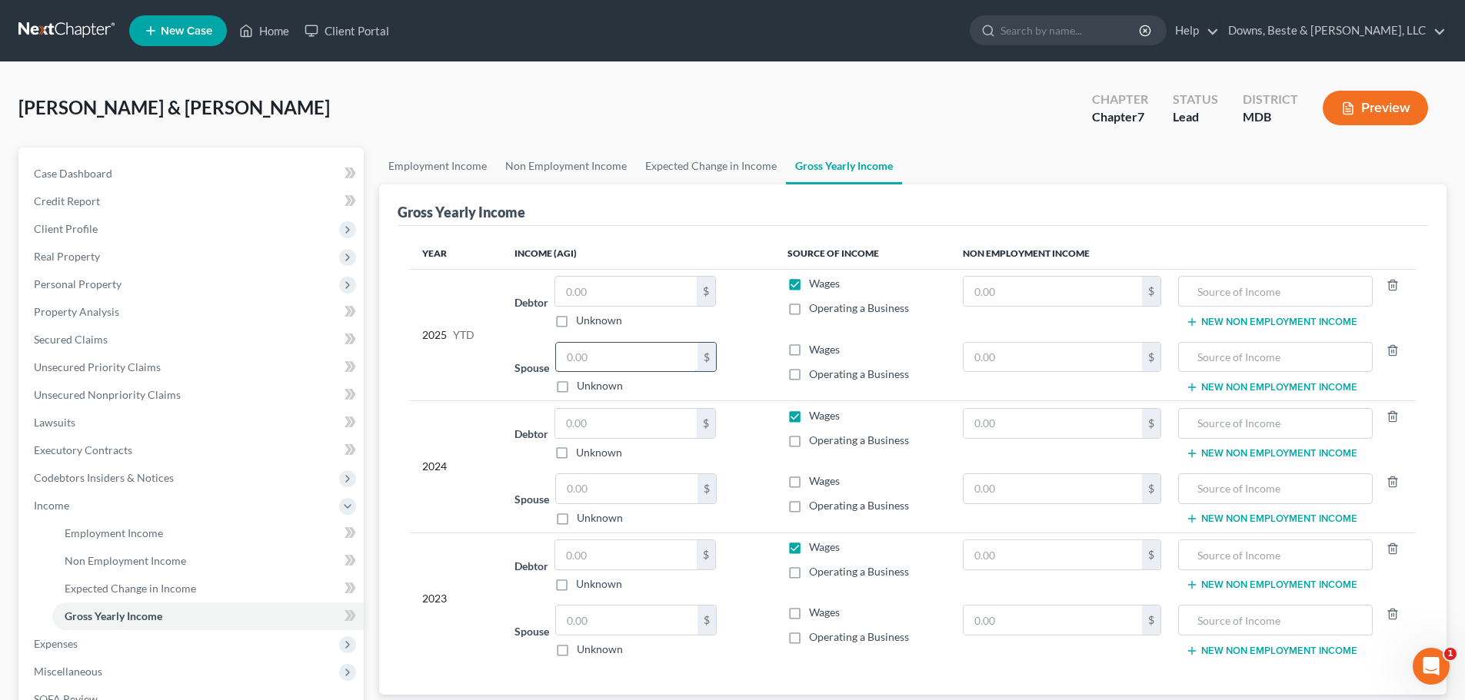
click at [578, 358] on input "text" at bounding box center [626, 357] width 141 height 29
type input "58,857.86"
click at [487, 421] on div "2024" at bounding box center [456, 467] width 68 height 118
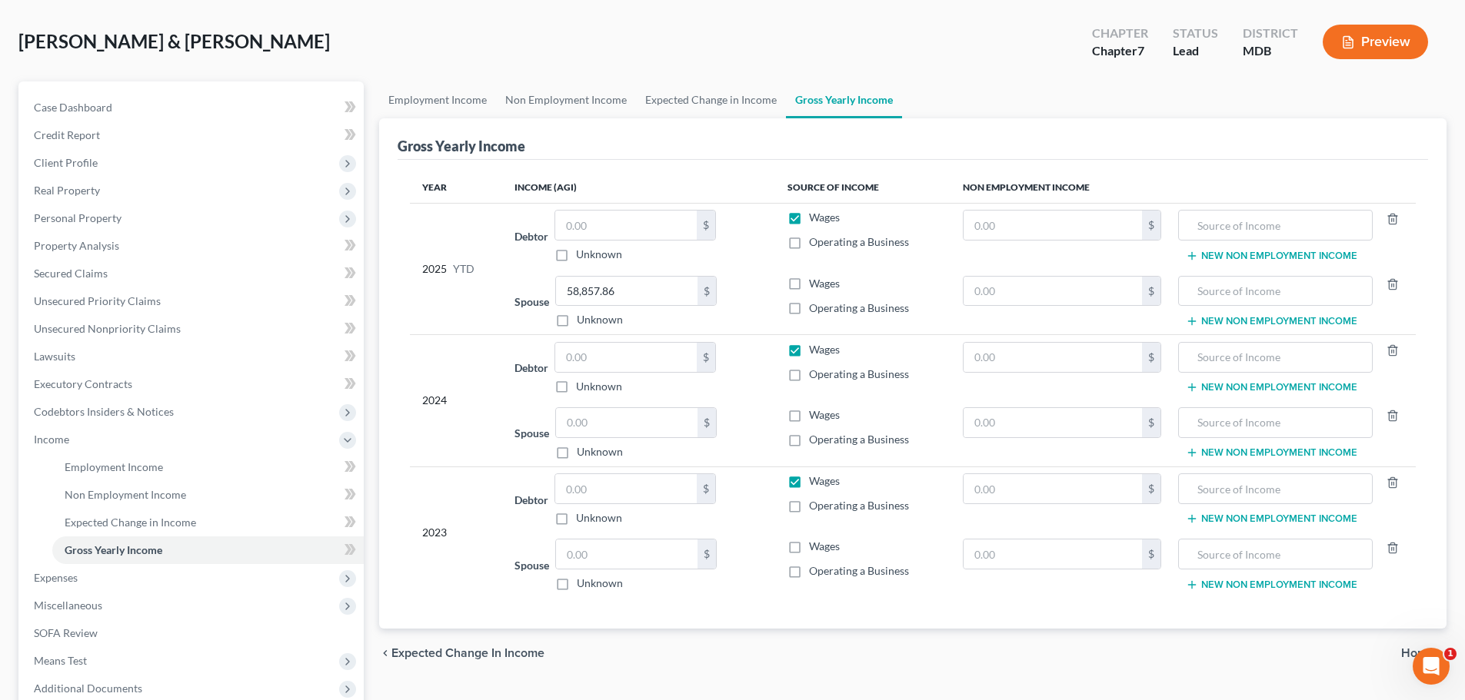
scroll to position [228, 0]
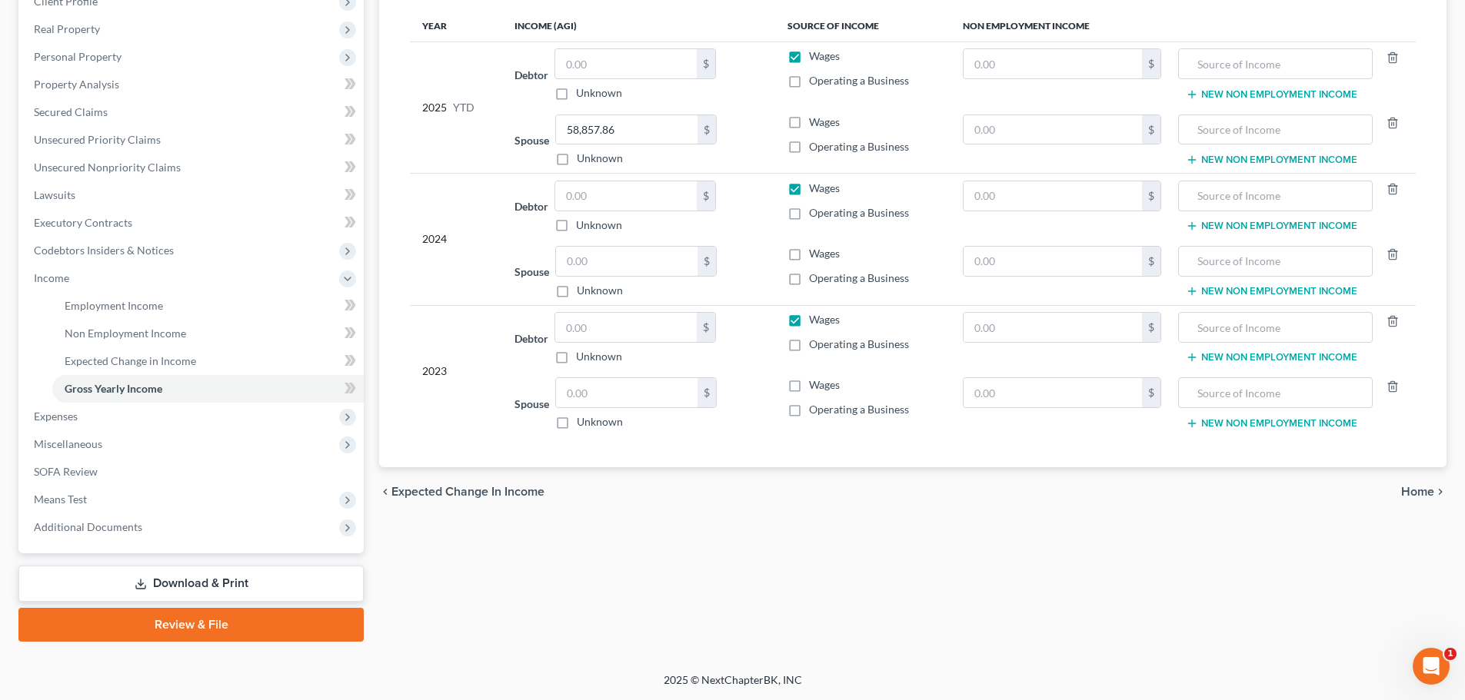
click at [1409, 491] on span "Home" at bounding box center [1417, 492] width 33 height 12
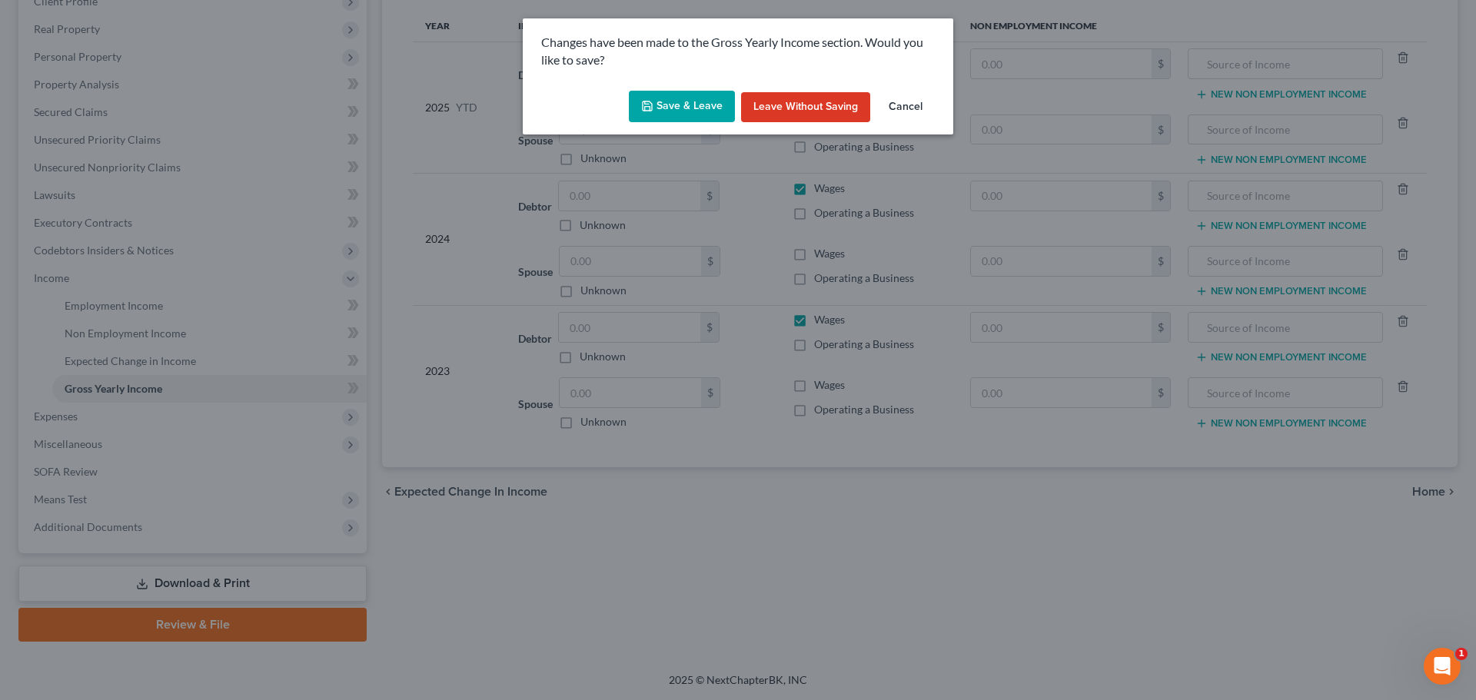
click at [672, 101] on button "Save & Leave" at bounding box center [682, 107] width 106 height 32
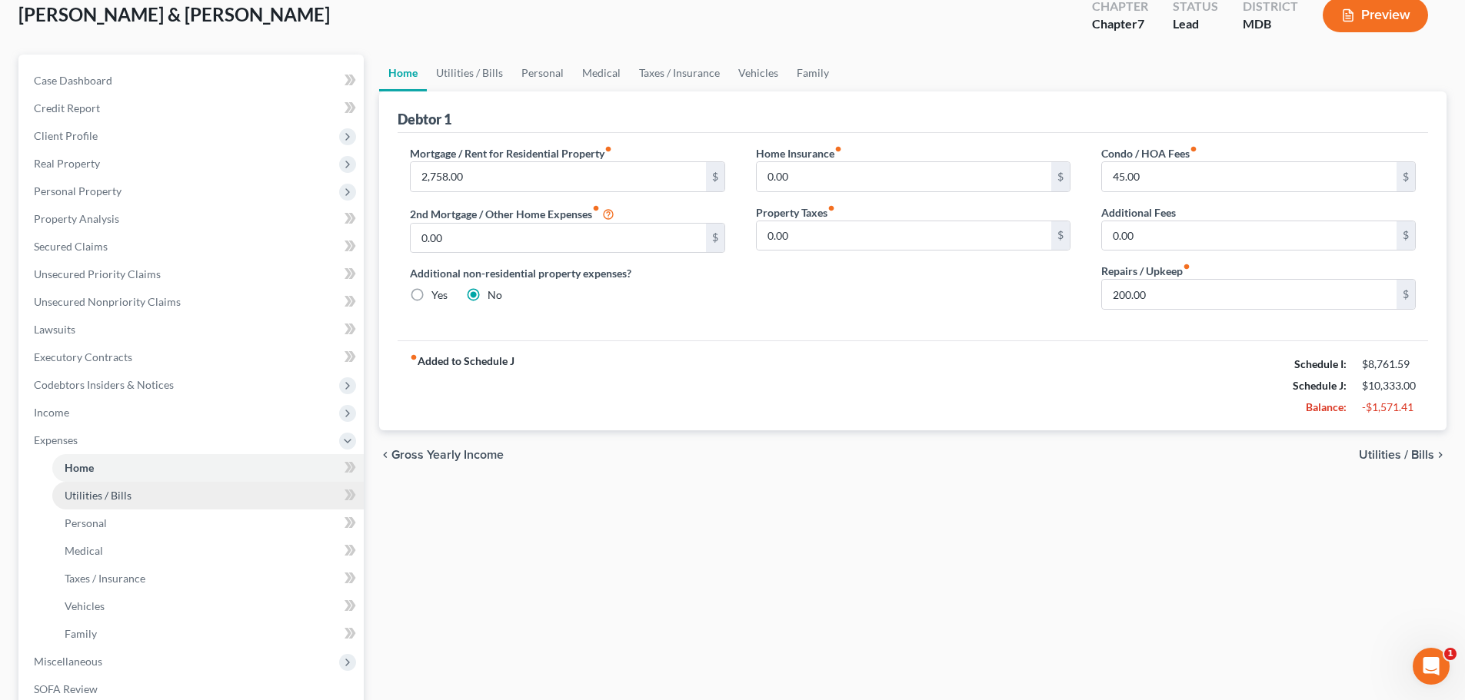
scroll to position [231, 0]
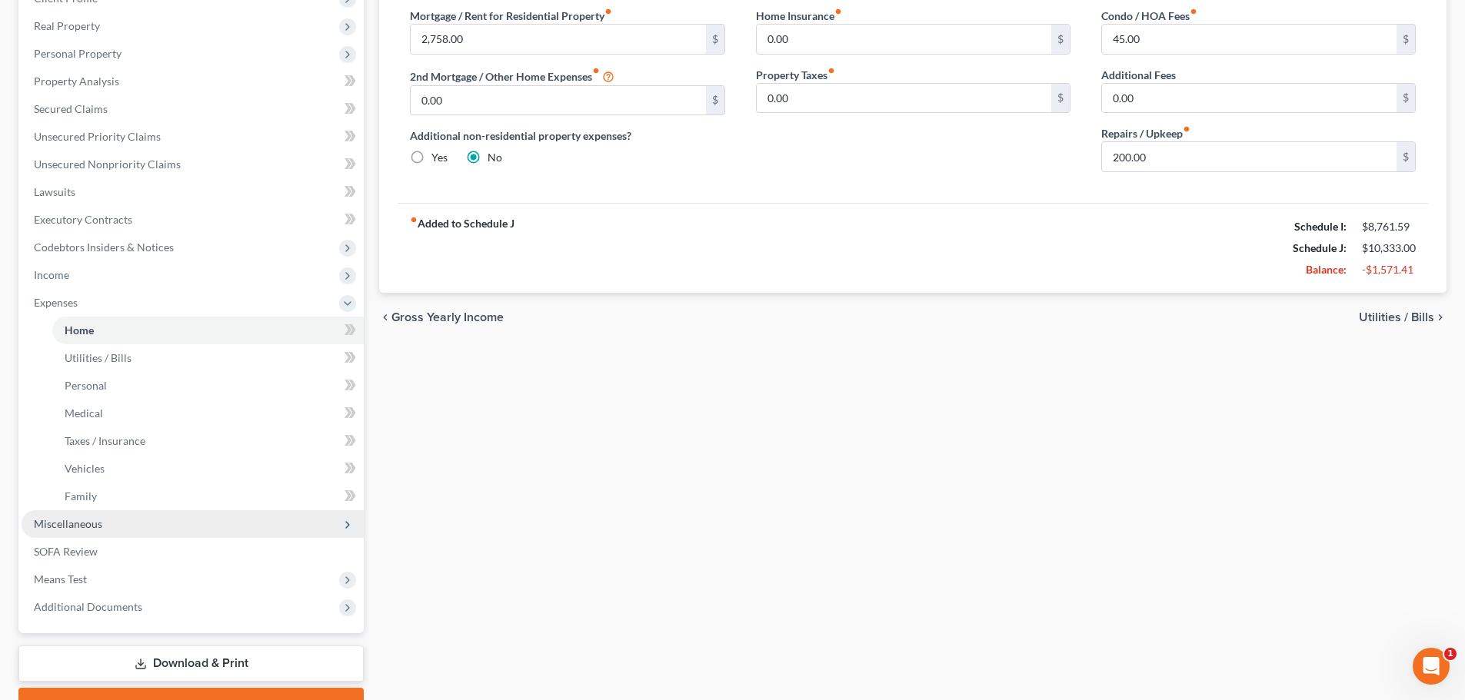
click at [75, 525] on span "Miscellaneous" at bounding box center [68, 523] width 68 height 13
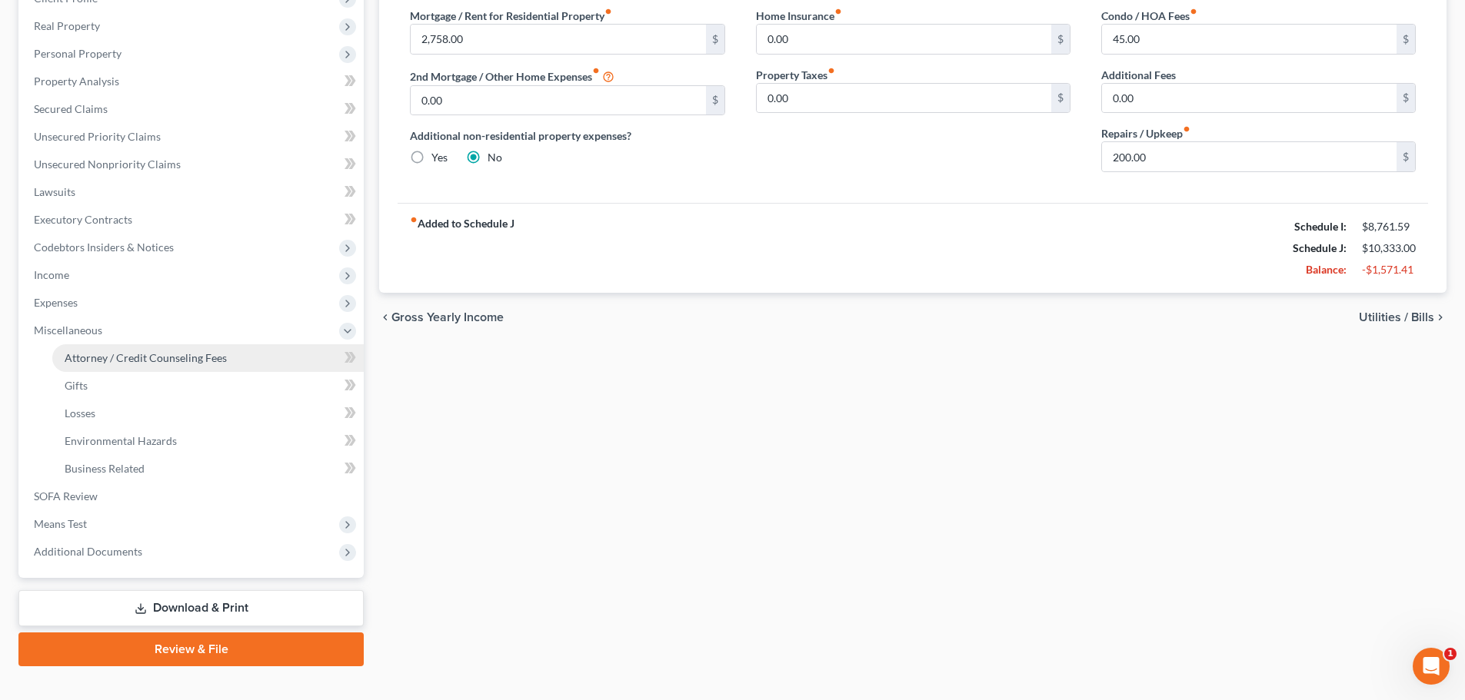
click at [151, 359] on span "Attorney / Credit Counseling Fees" at bounding box center [146, 357] width 162 height 13
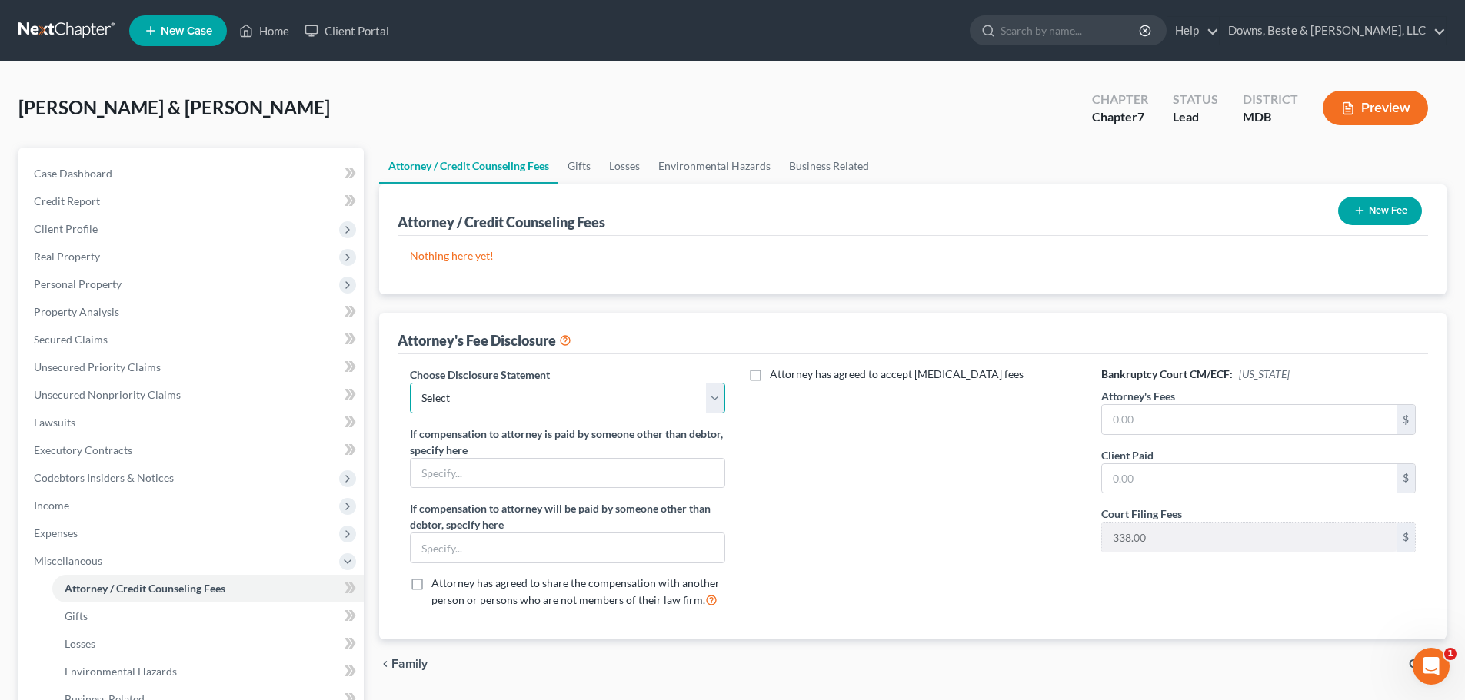
click at [712, 406] on select "Select Baltimore Division" at bounding box center [567, 398] width 314 height 31
select select "0"
click at [410, 383] on select "Select Baltimore Division" at bounding box center [567, 398] width 314 height 31
click at [1365, 211] on button "New Fee" at bounding box center [1380, 211] width 84 height 28
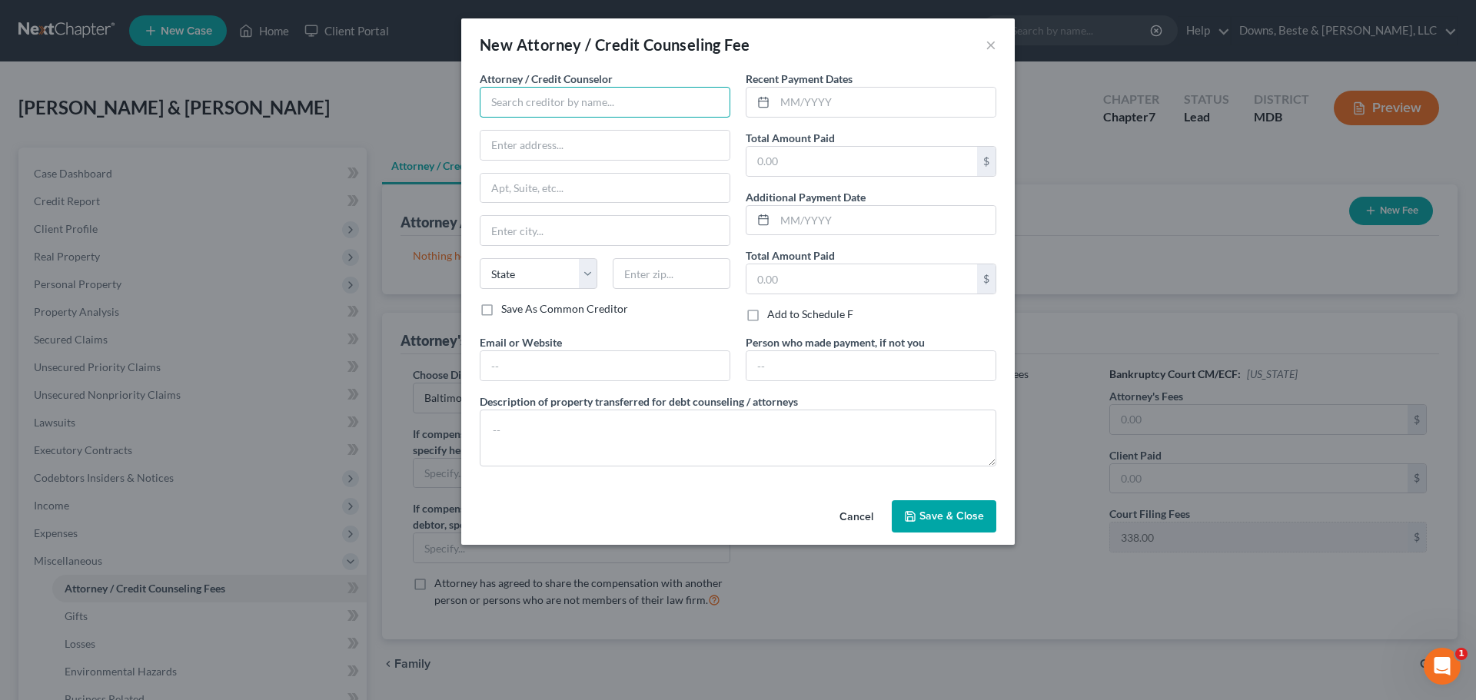
click at [539, 98] on input "text" at bounding box center [605, 102] width 251 height 31
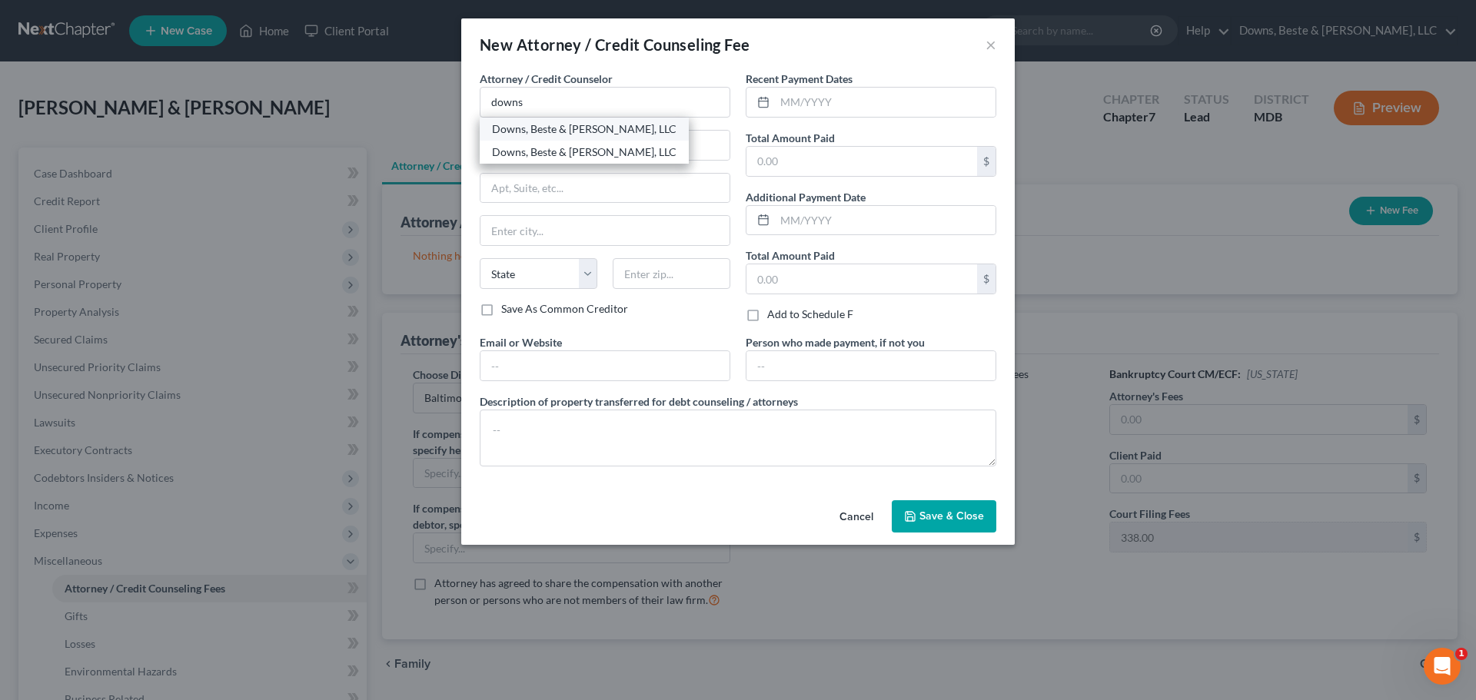
click at [587, 128] on div "Downs, Beste & [PERSON_NAME], LLC" at bounding box center [584, 128] width 185 height 15
type input "Downs, Beste & [PERSON_NAME], LLC"
type input "[STREET_ADDRESS]"
type input "Elkton"
select select "21"
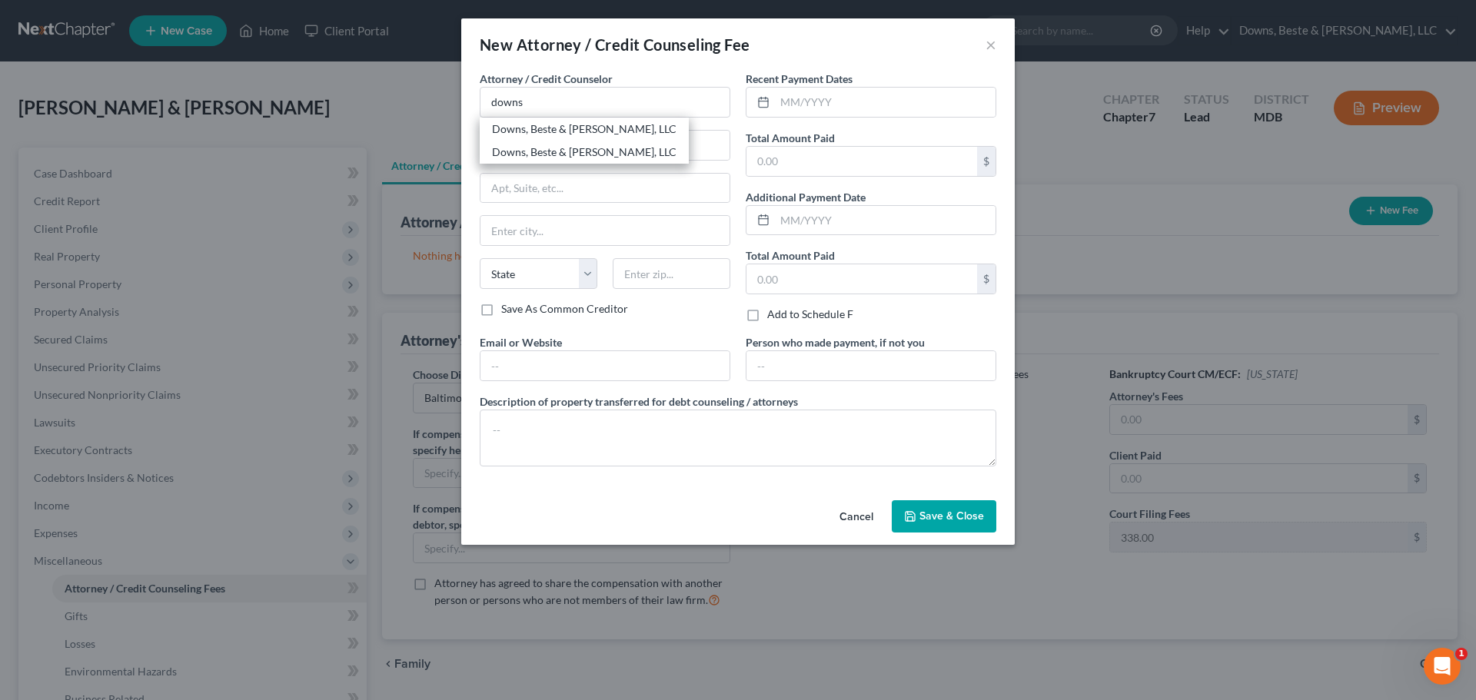
type input "21921"
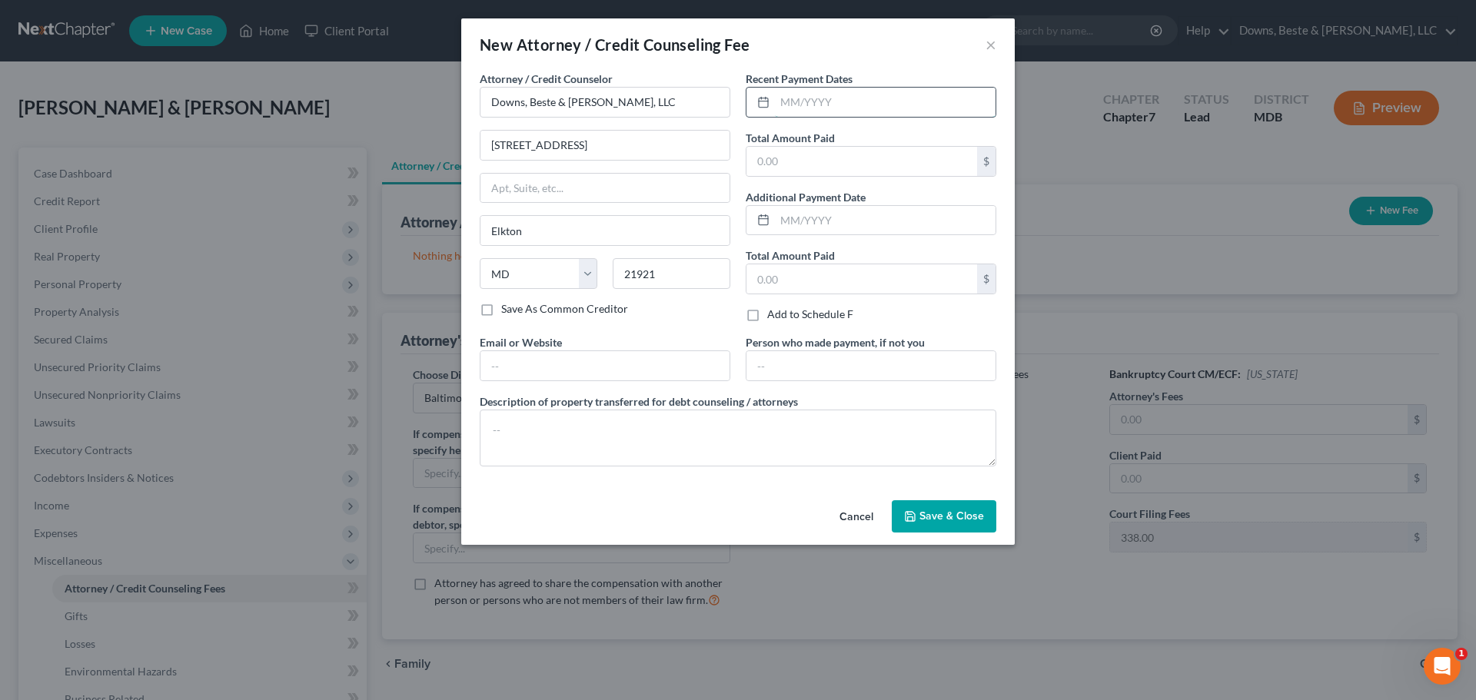
click at [790, 104] on input "text" at bounding box center [885, 102] width 221 height 29
type input "[DATE]"
click at [780, 165] on input "text" at bounding box center [862, 161] width 231 height 29
type input "1,500.00"
click at [940, 520] on span "Save & Close" at bounding box center [952, 516] width 65 height 13
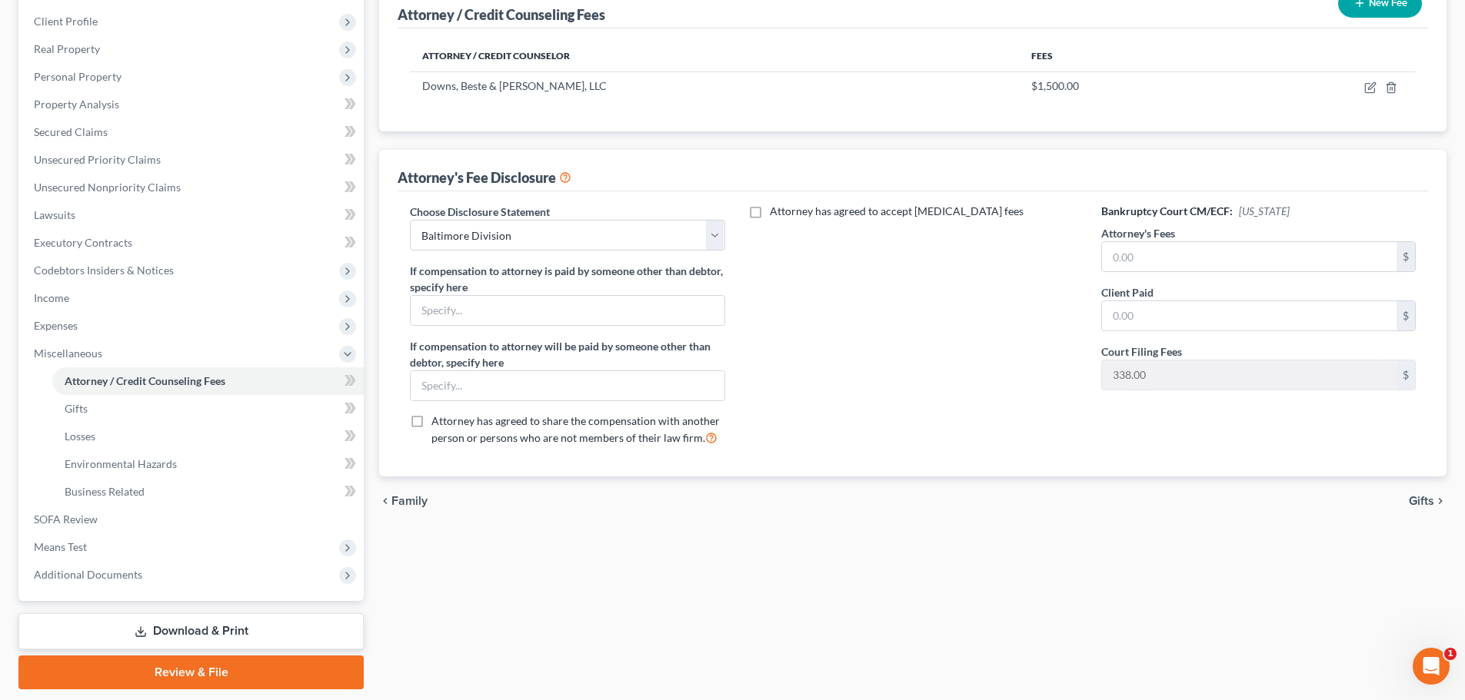
scroll to position [231, 0]
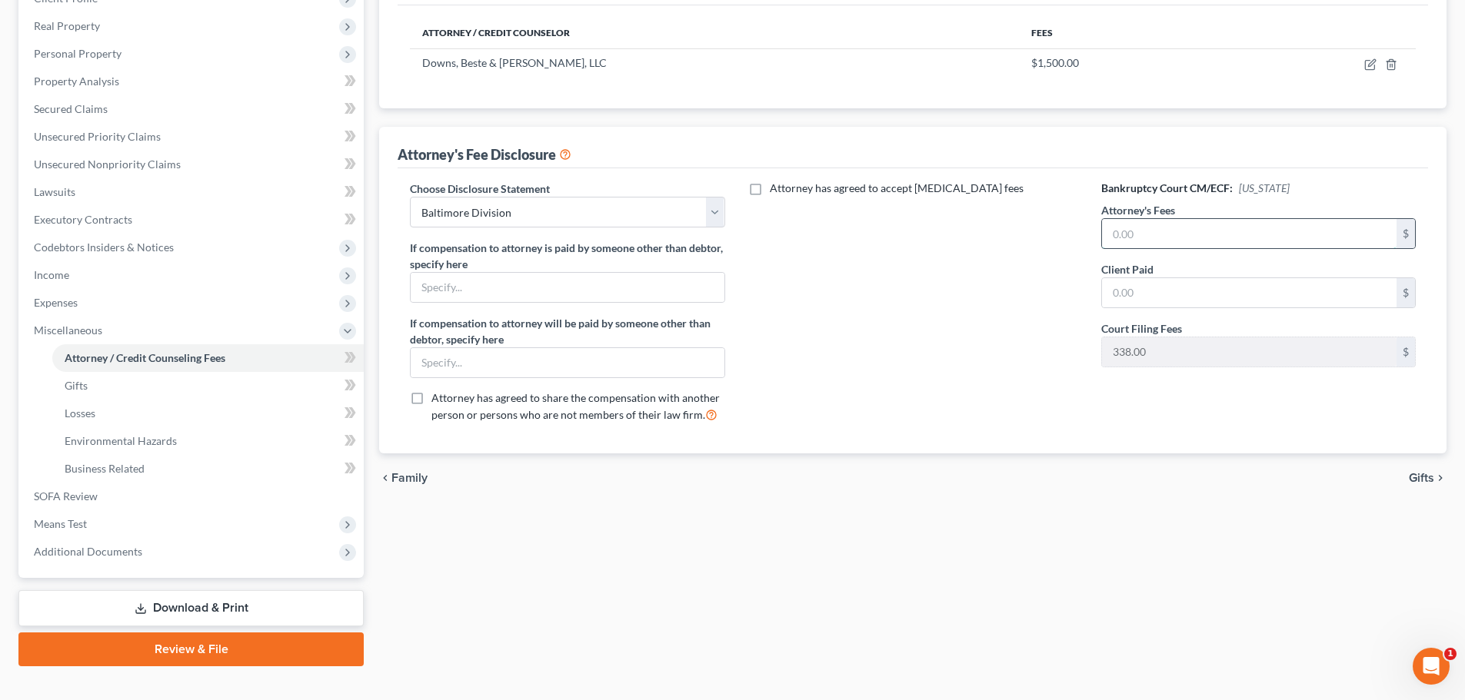
click at [1168, 231] on input "text" at bounding box center [1249, 233] width 294 height 29
type input "1,500.00"
click at [1134, 292] on input "text" at bounding box center [1249, 292] width 294 height 29
type input "1,500.00"
click at [906, 291] on div "Attorney has agreed to accept [MEDICAL_DATA] fees" at bounding box center [912, 308] width 345 height 255
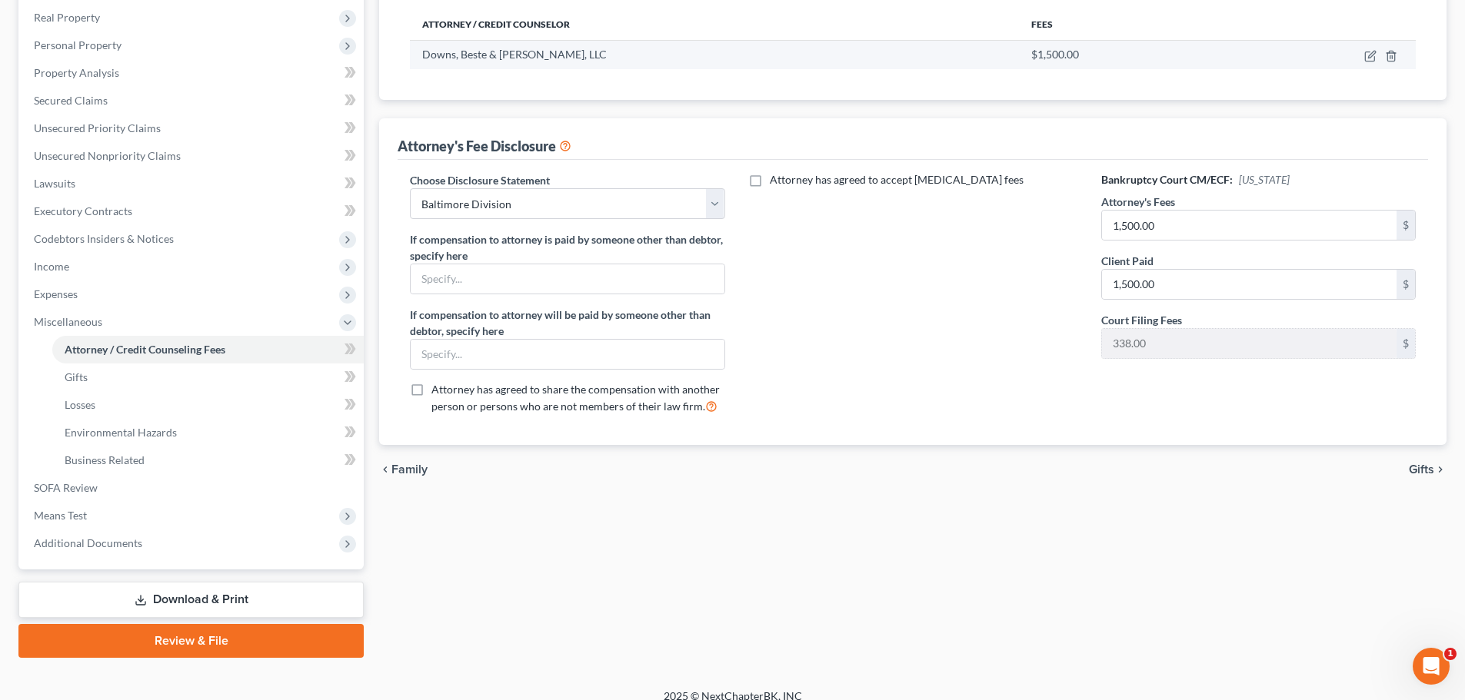
scroll to position [255, 0]
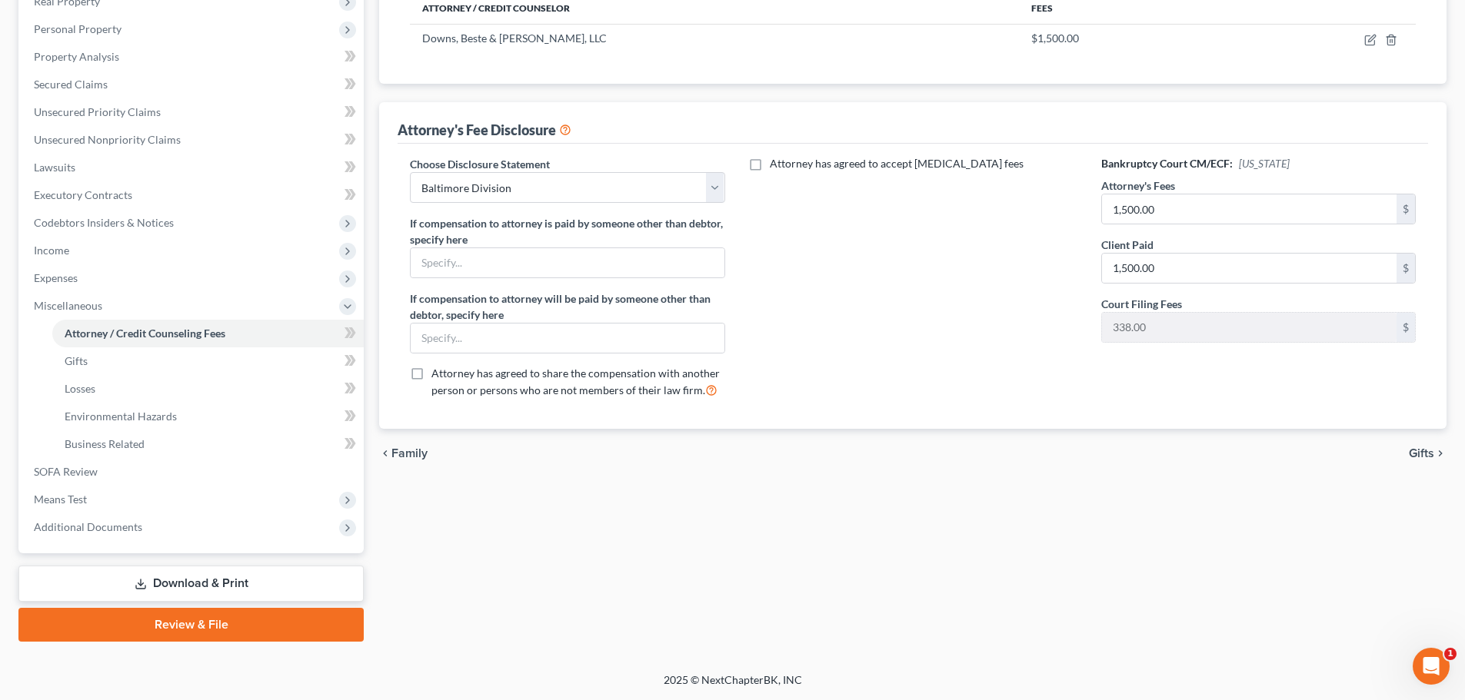
click at [1416, 455] on span "Gifts" at bounding box center [1421, 454] width 25 height 12
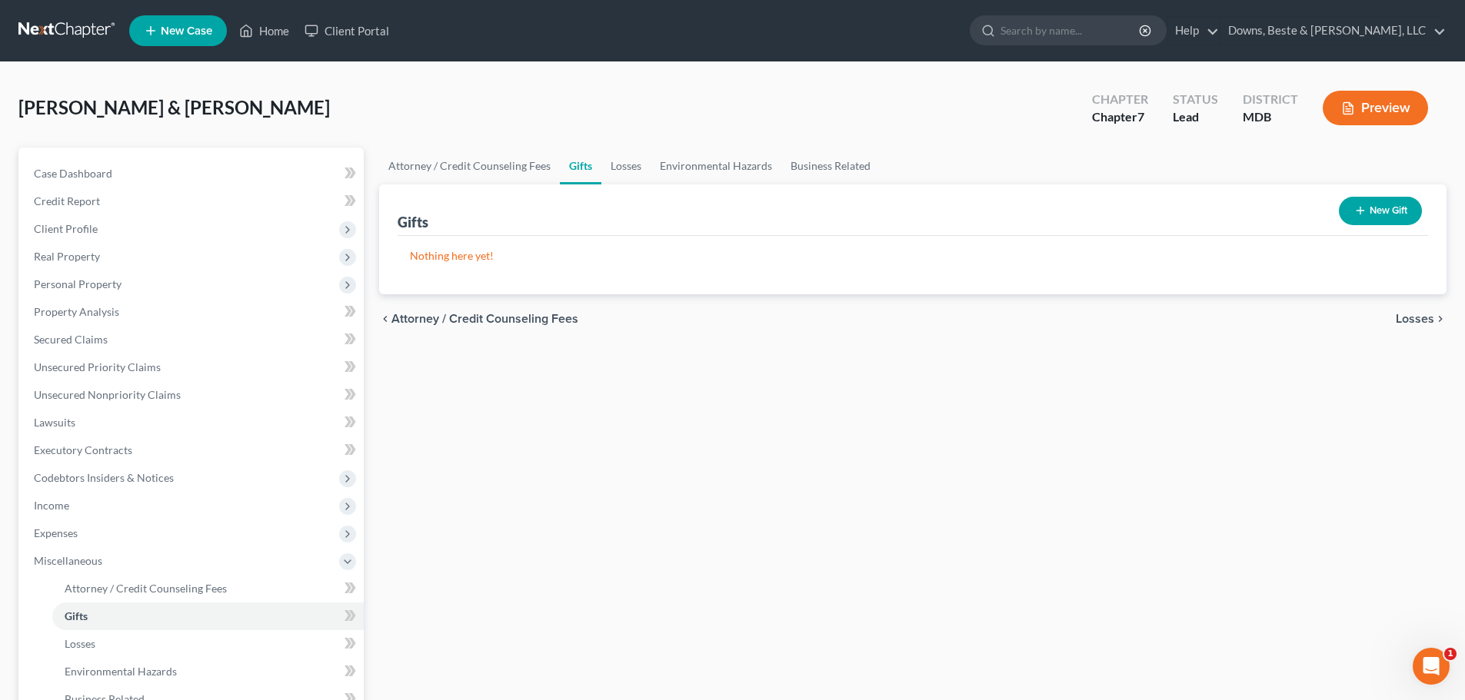
click at [1422, 321] on span "Losses" at bounding box center [1415, 319] width 38 height 12
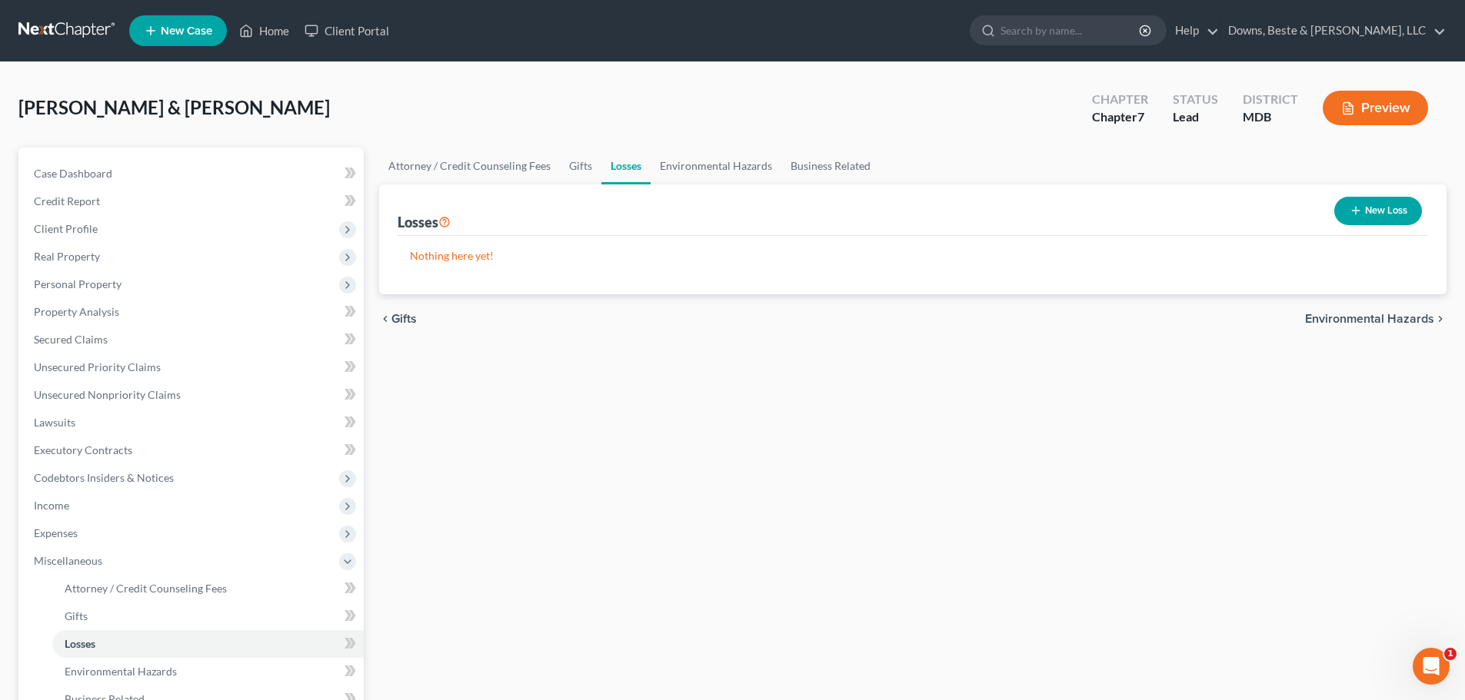
click at [1422, 321] on span "Environmental Hazards" at bounding box center [1369, 319] width 129 height 12
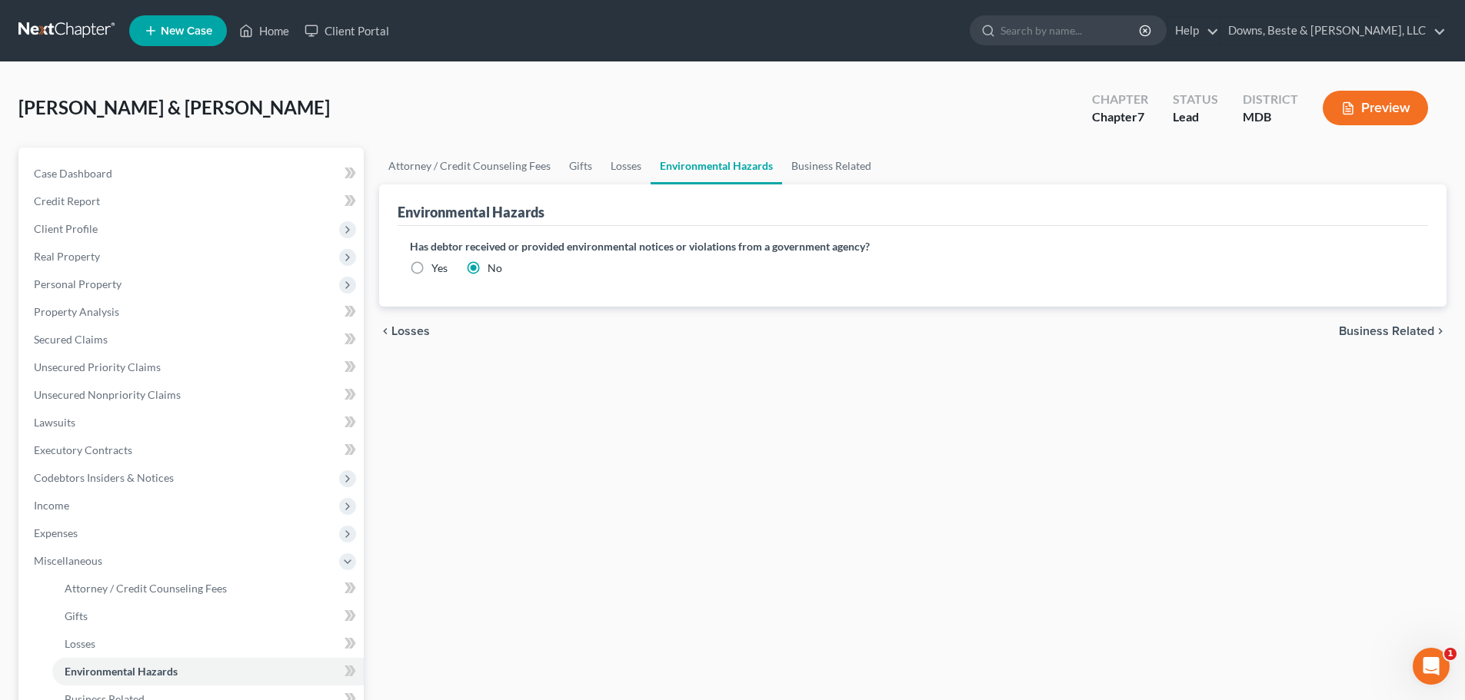
click at [1422, 335] on span "Business Related" at bounding box center [1386, 331] width 95 height 12
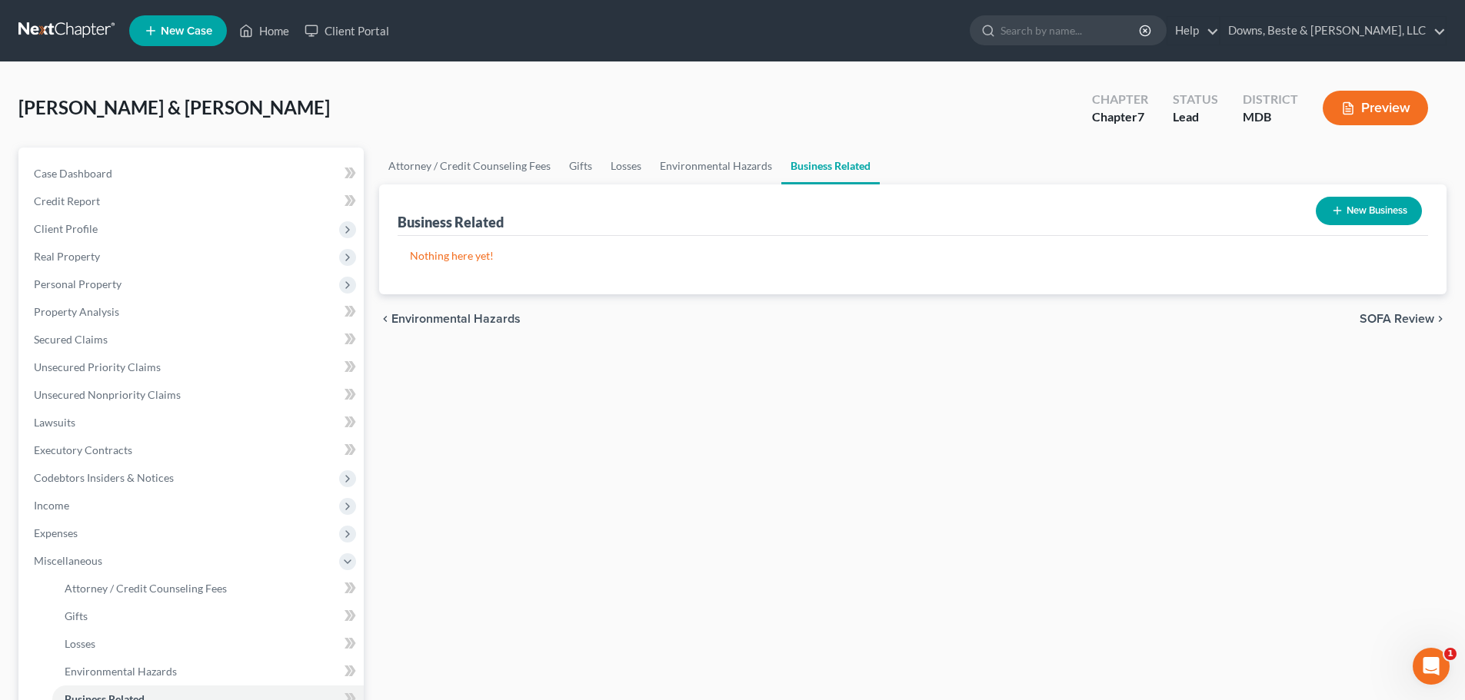
click at [1412, 320] on span "SOFA Review" at bounding box center [1396, 319] width 75 height 12
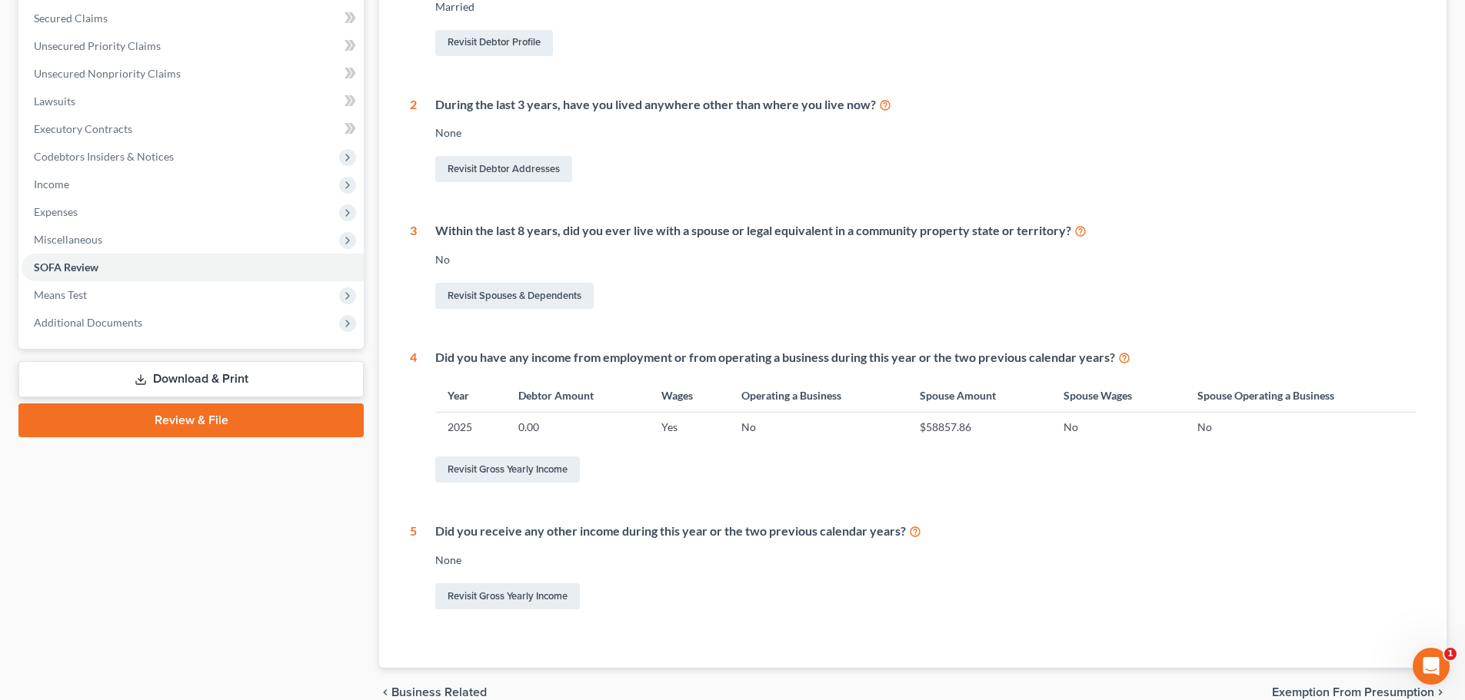
scroll to position [89, 0]
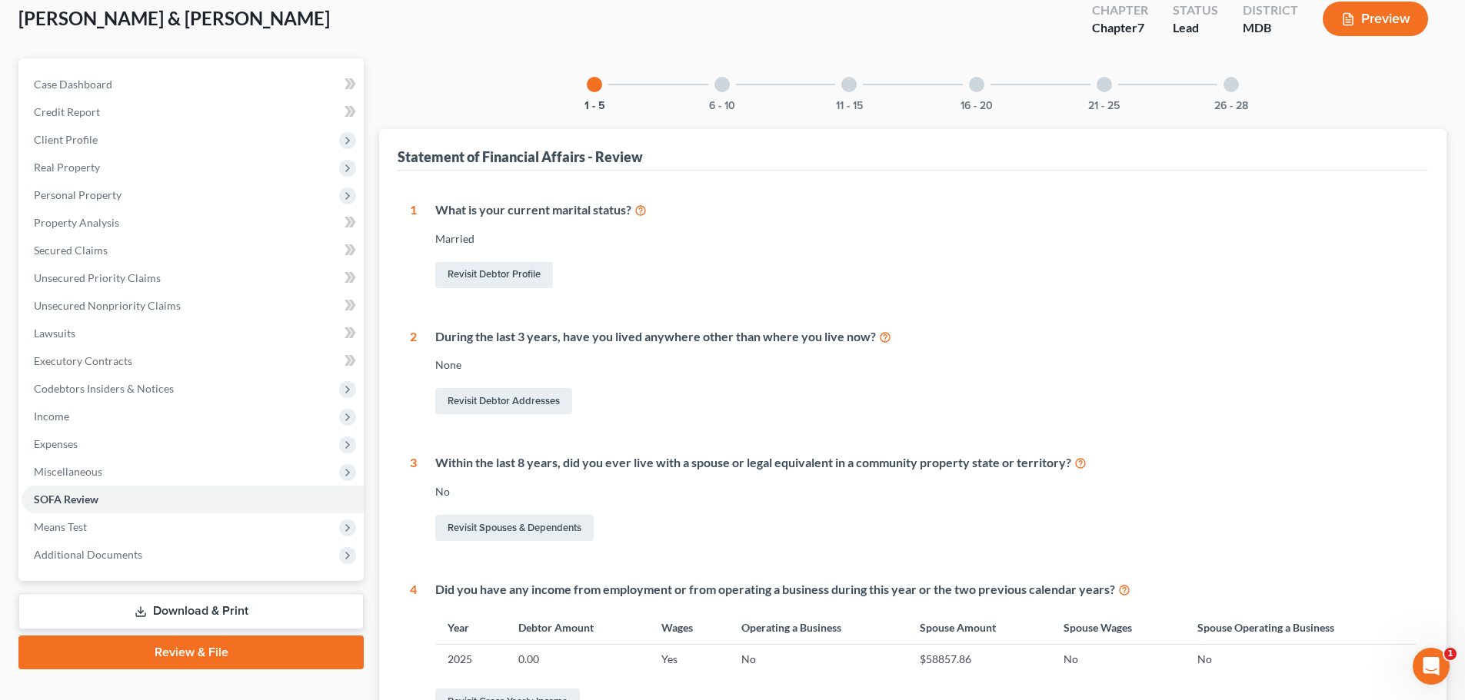
click at [716, 78] on div "6 - 10" at bounding box center [722, 84] width 52 height 52
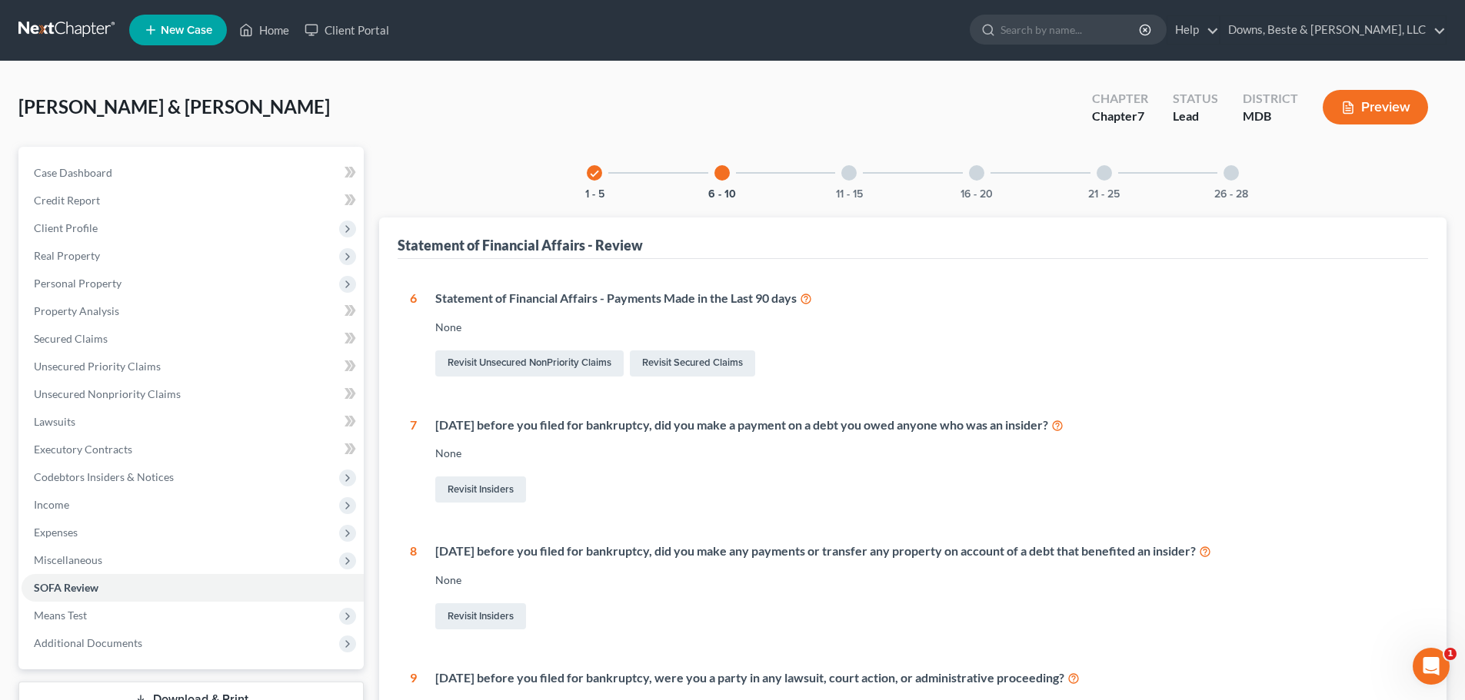
scroll to position [0, 0]
click at [850, 175] on div at bounding box center [848, 173] width 15 height 15
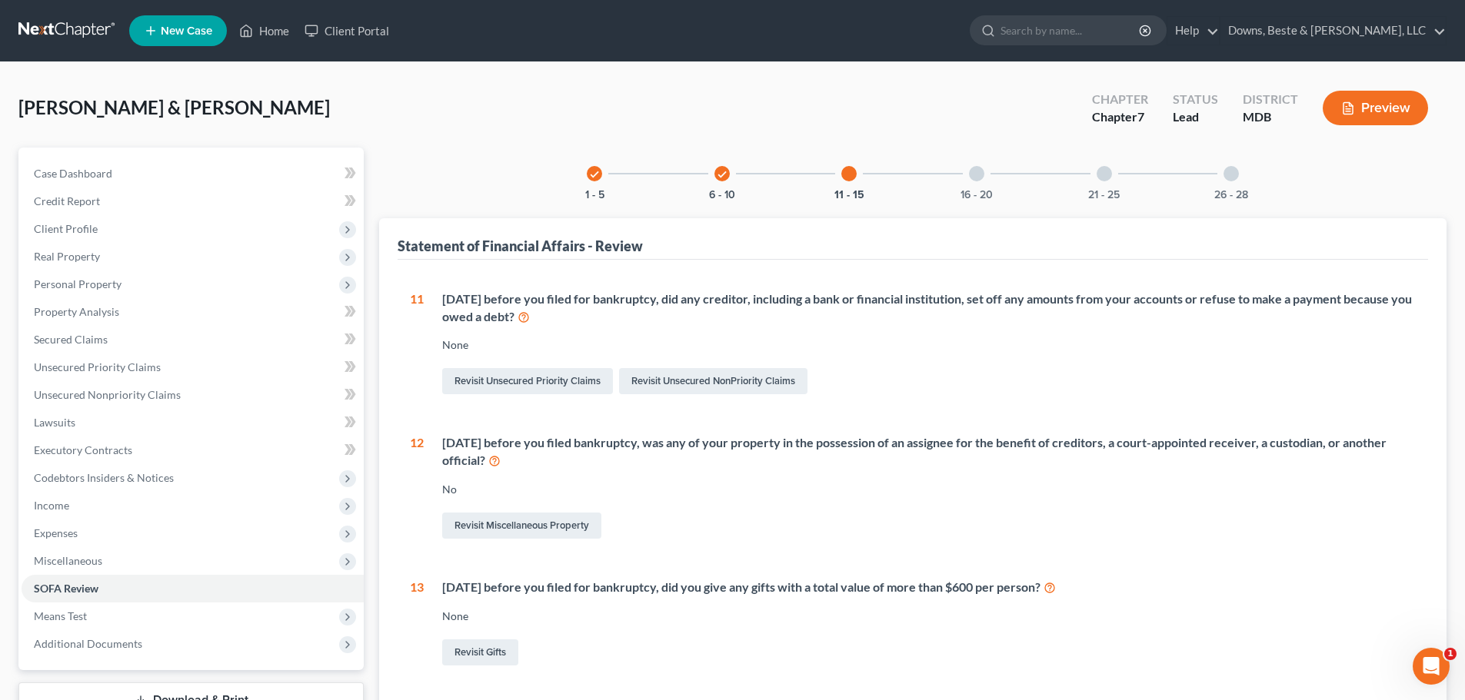
click at [974, 175] on div at bounding box center [976, 173] width 15 height 15
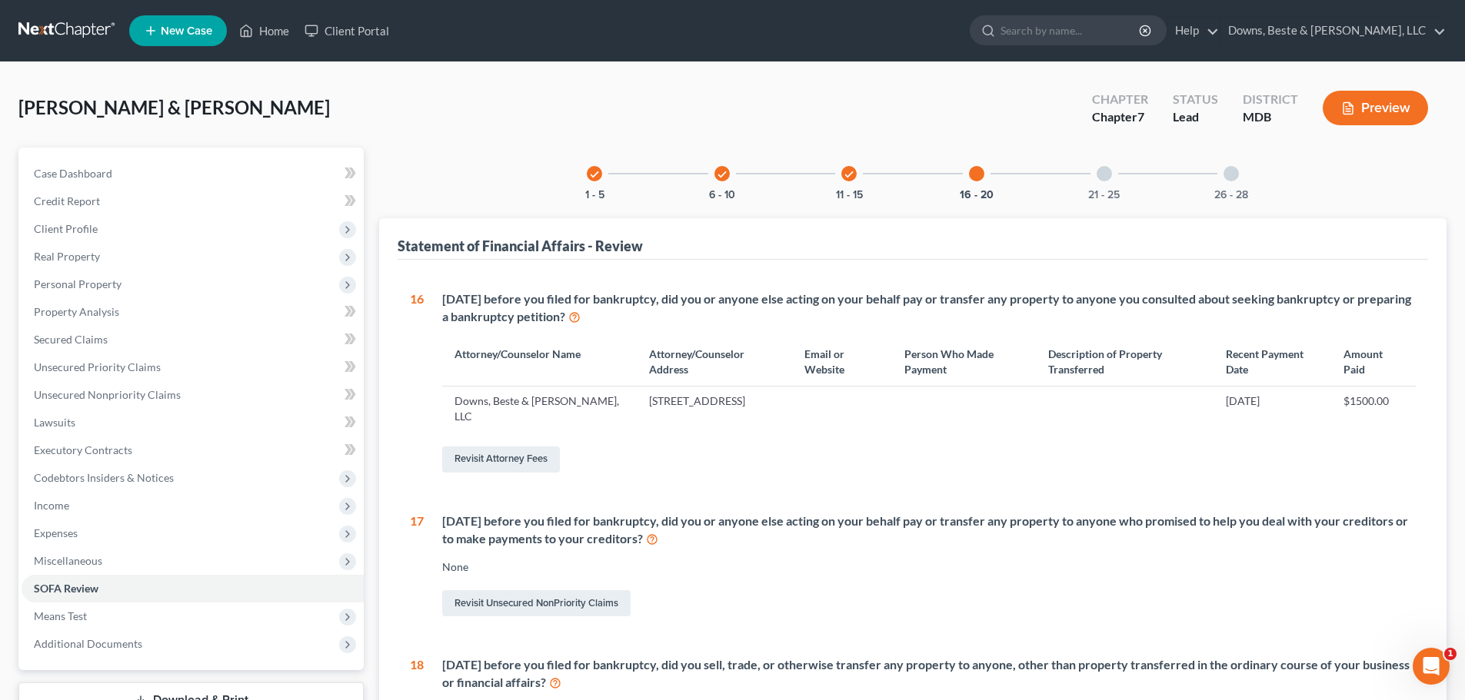
click at [1101, 175] on div at bounding box center [1103, 173] width 15 height 15
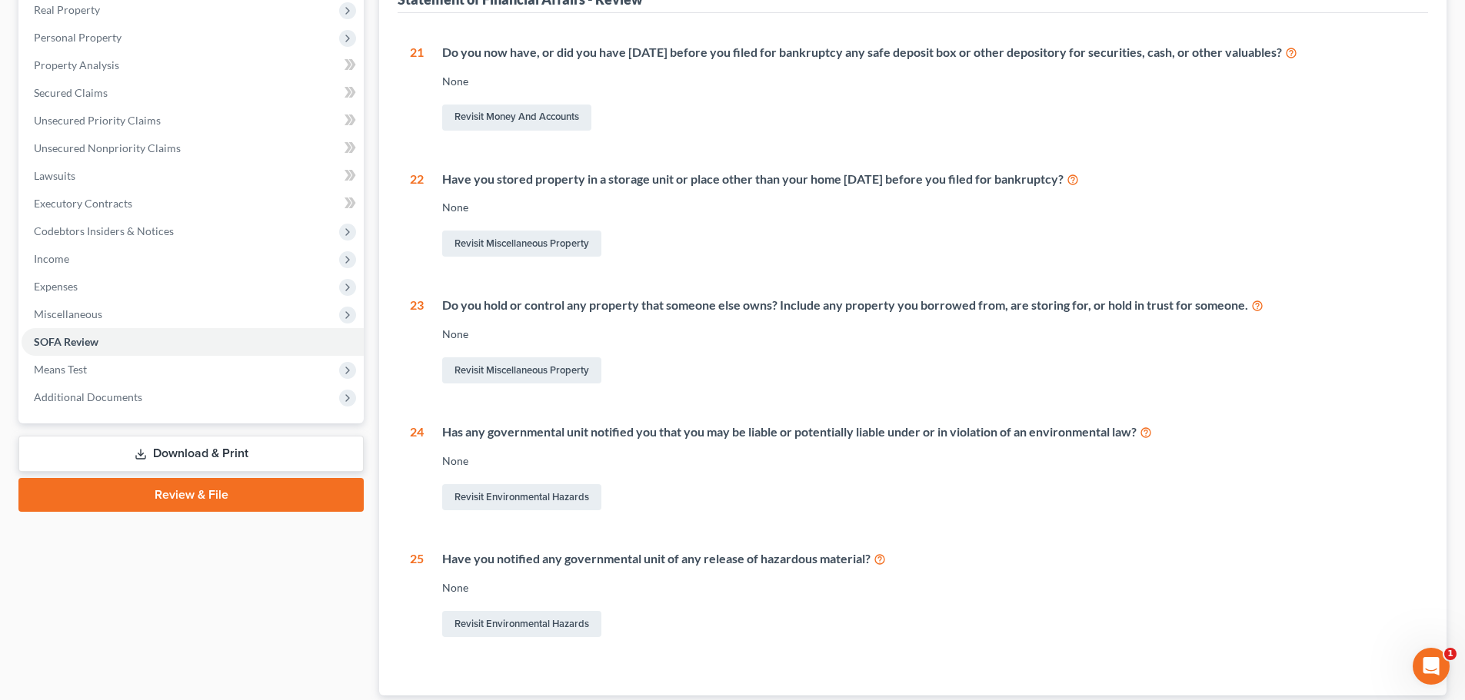
scroll to position [119, 0]
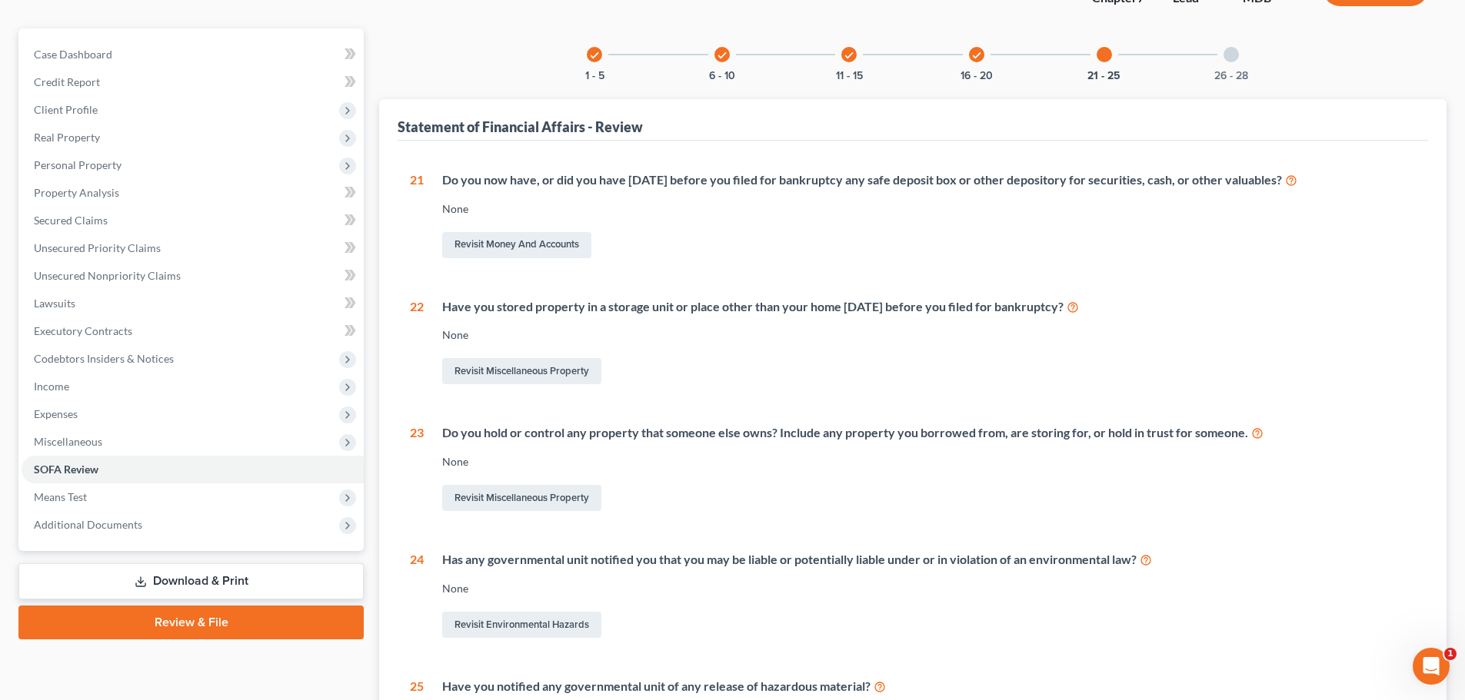
click at [1229, 50] on div at bounding box center [1230, 54] width 15 height 15
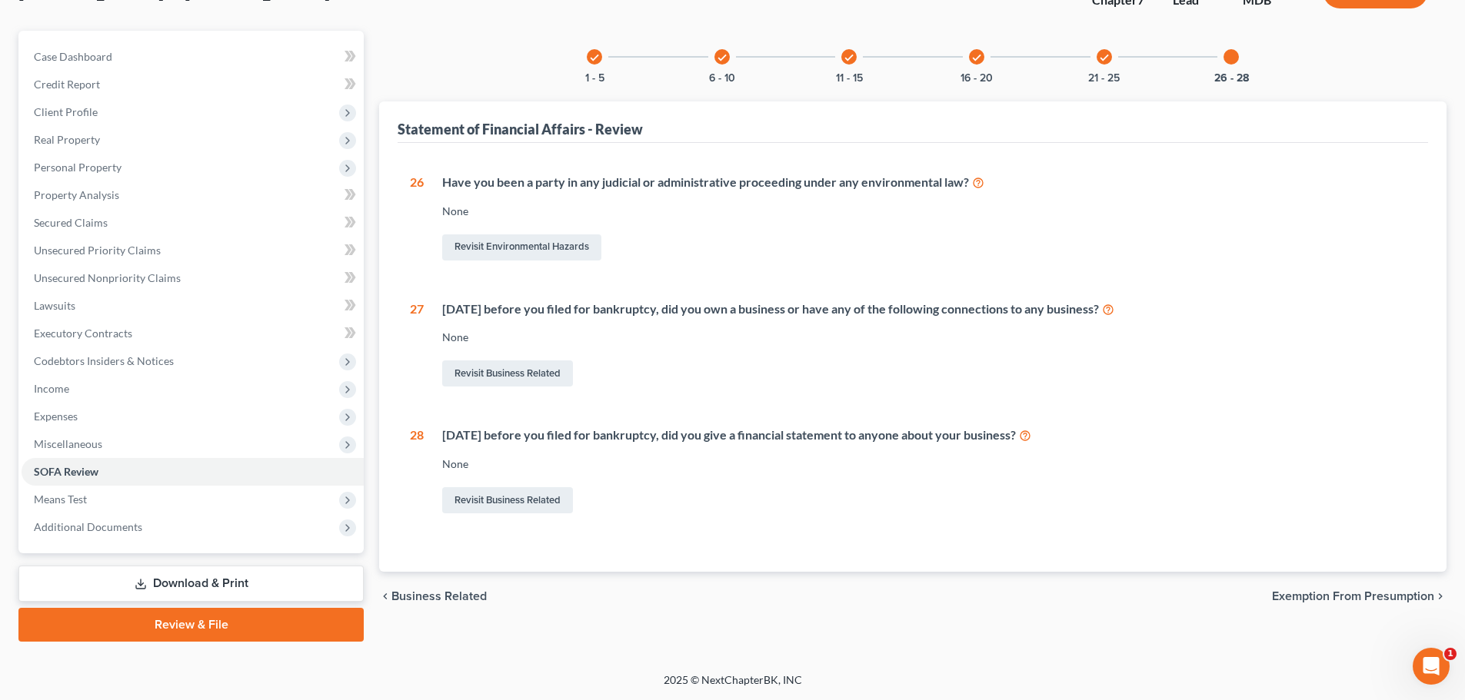
scroll to position [117, 0]
drag, startPoint x: 1277, startPoint y: 592, endPoint x: 1199, endPoint y: 585, distance: 78.0
click at [1277, 592] on span "Exemption from Presumption" at bounding box center [1353, 597] width 162 height 12
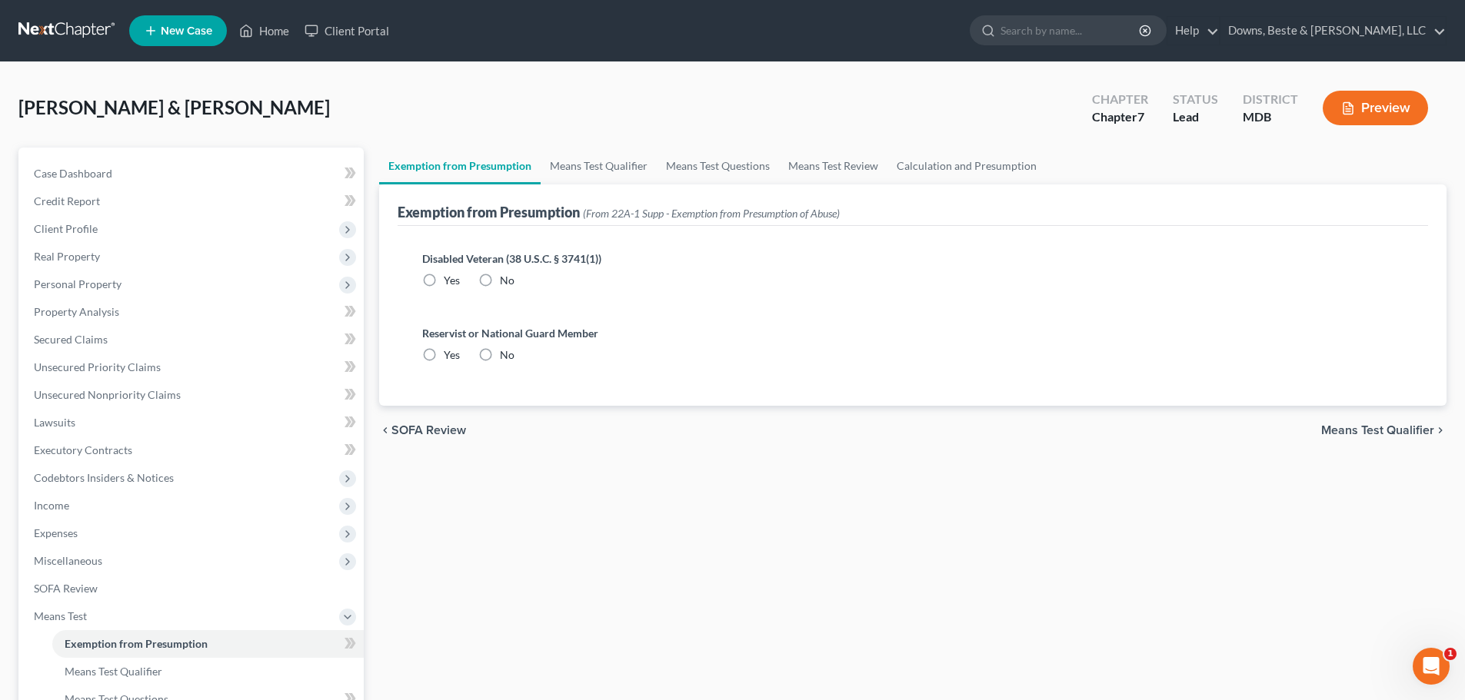
click at [500, 278] on label "No" at bounding box center [507, 280] width 15 height 15
click at [506, 278] on input "No" at bounding box center [511, 278] width 10 height 10
radio input "true"
click at [500, 354] on label "No" at bounding box center [507, 355] width 15 height 15
click at [506, 354] on input "No" at bounding box center [511, 353] width 10 height 10
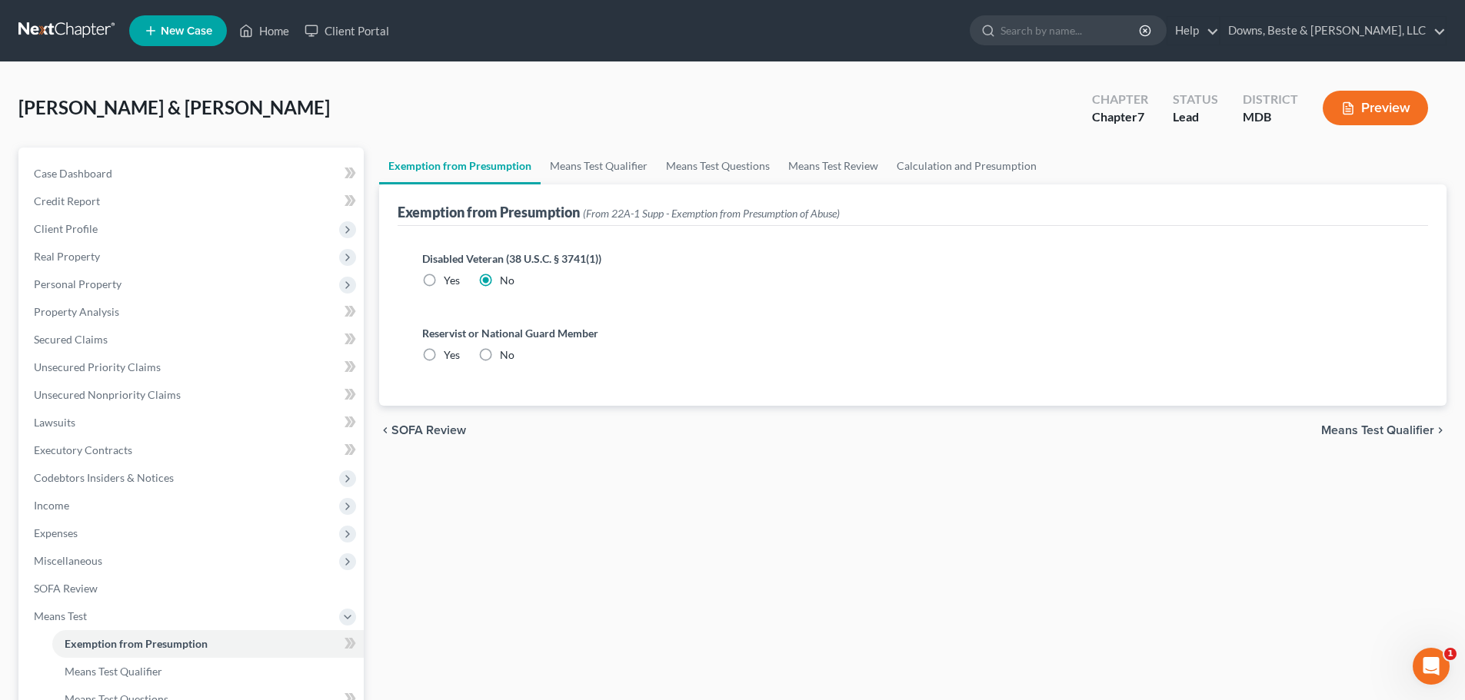
radio input "true"
click at [1399, 431] on span "Means Test Qualifier" at bounding box center [1377, 430] width 113 height 12
